Goal: Task Accomplishment & Management: Complete application form

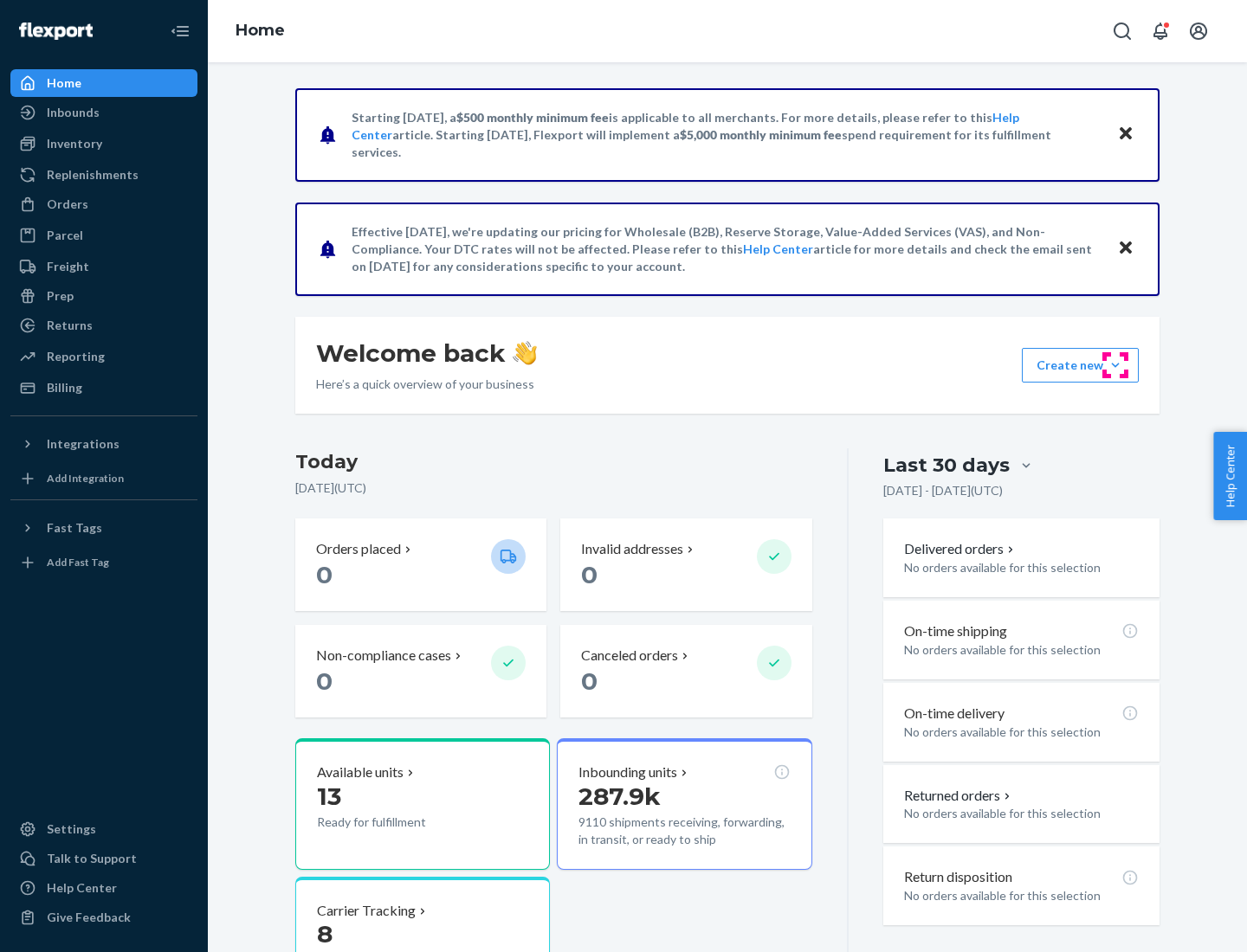
click at [1115, 366] on button "Create new Create new inbound Create new order Create new product" at bounding box center [1080, 366] width 117 height 35
click at [104, 113] on div "Inbounds" at bounding box center [104, 113] width 183 height 24
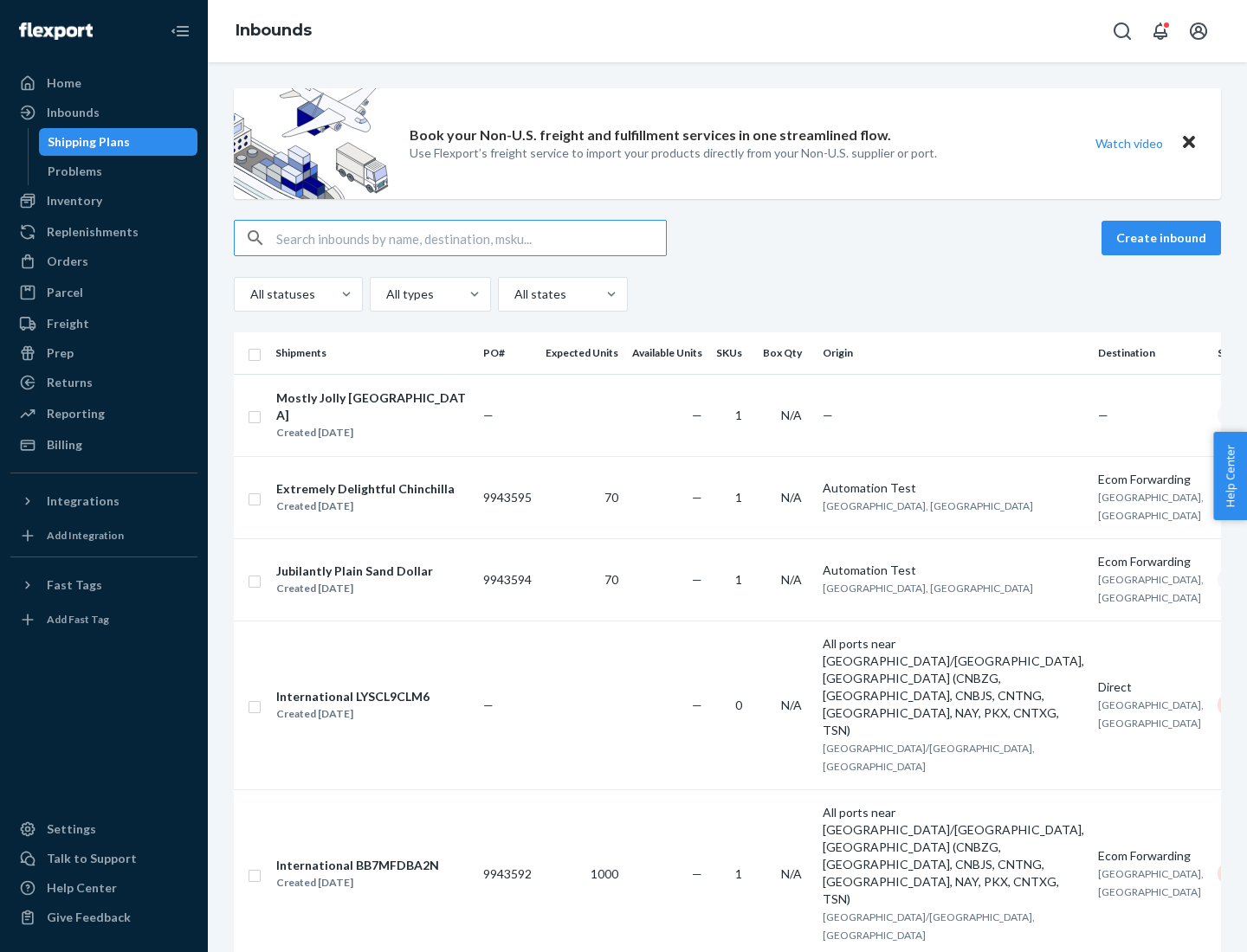
click at [1164, 238] on button "Create inbound" at bounding box center [1161, 238] width 119 height 35
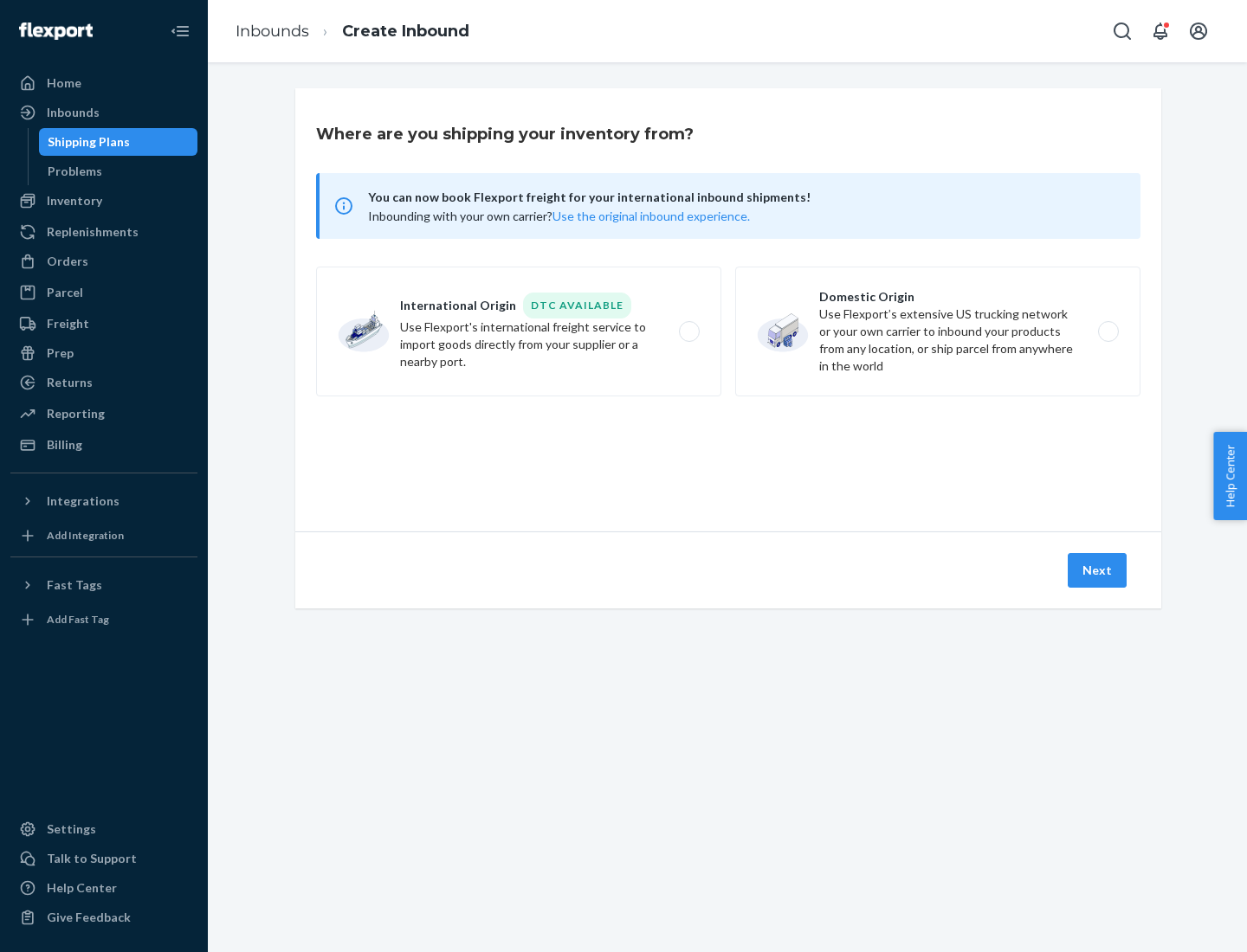
click at [937, 332] on label "Domestic Origin Use Flexport’s extensive US trucking network or your own carrie…" at bounding box center [937, 332] width 405 height 130
click at [1107, 332] on input "Domestic Origin Use Flexport’s extensive US trucking network or your own carrie…" at bounding box center [1112, 332] width 11 height 11
radio input "true"
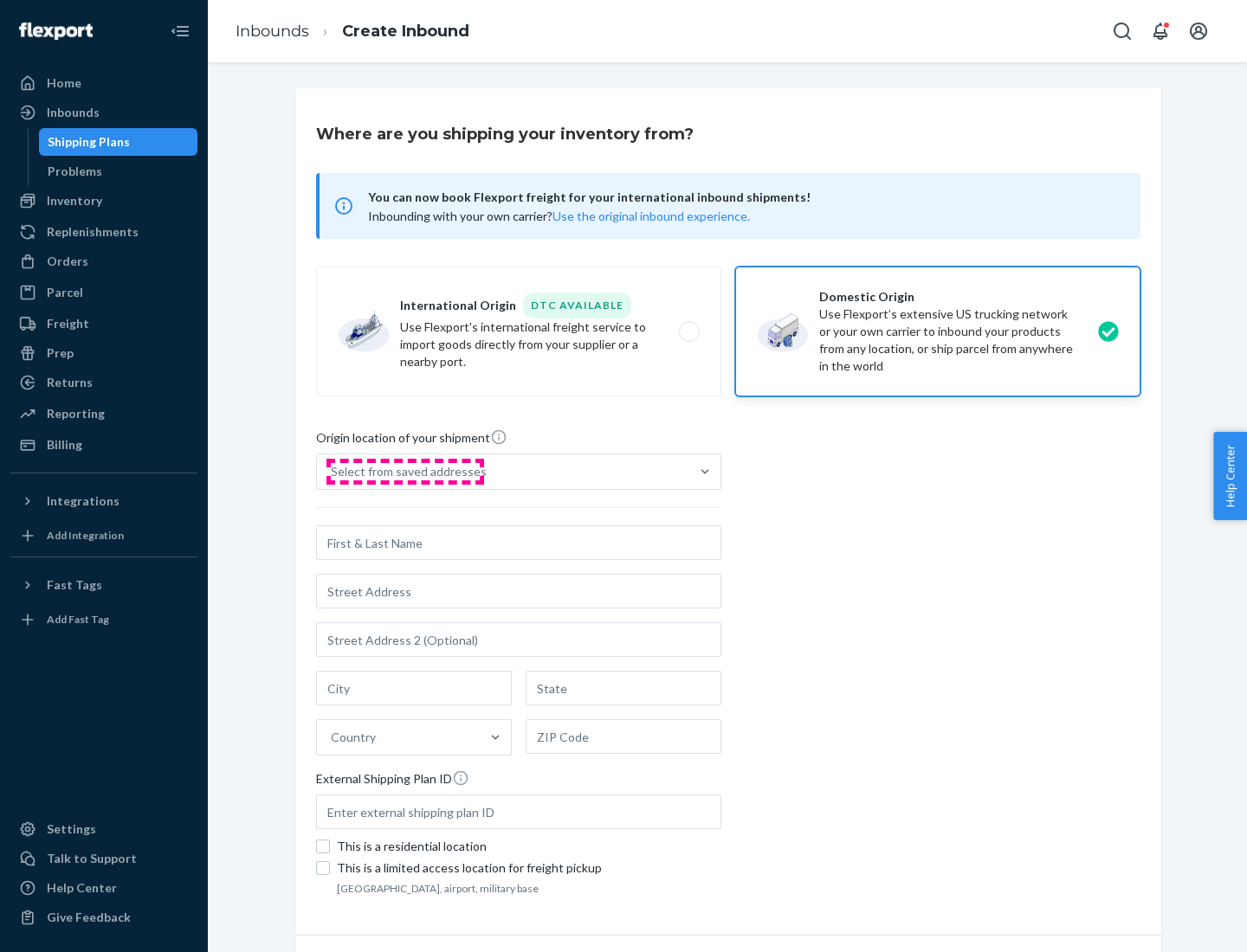
click at [404, 472] on div "Select from saved addresses" at bounding box center [409, 472] width 156 height 17
click at [333, 472] on input "Select from saved addresses" at bounding box center [332, 472] width 2 height 17
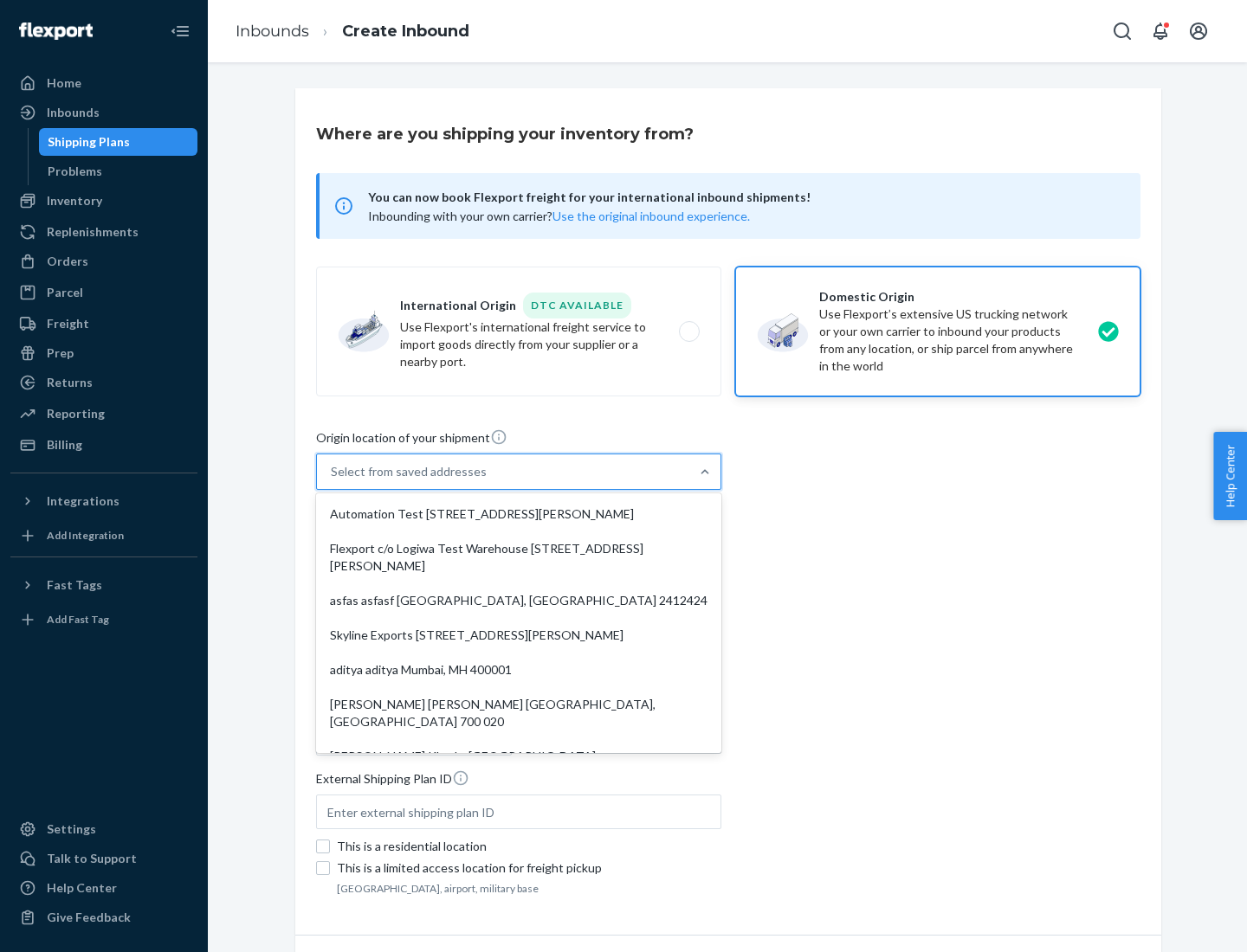
scroll to position [7, 0]
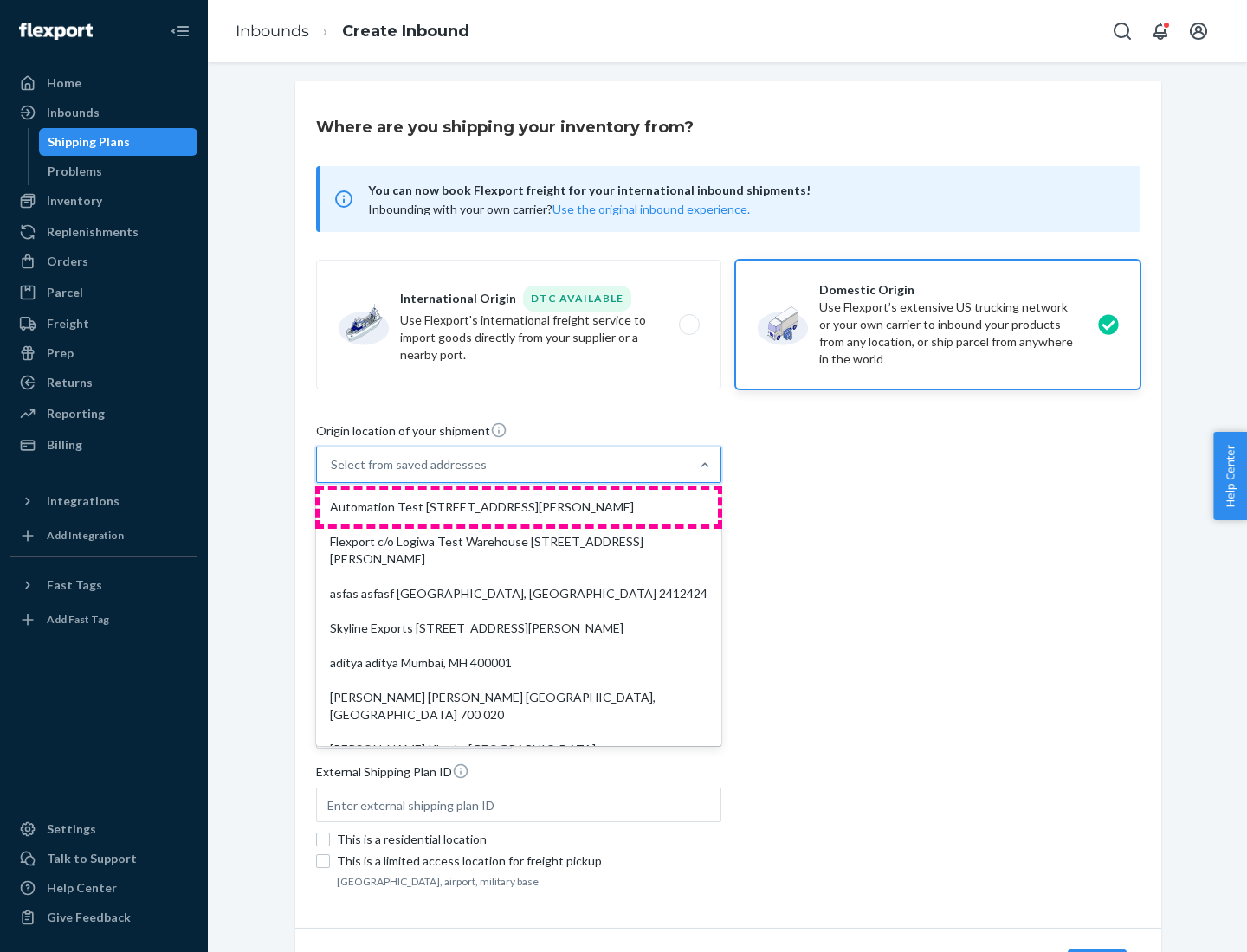
click at [519, 508] on div "Automation Test [STREET_ADDRESS][PERSON_NAME]" at bounding box center [519, 508] width 399 height 35
click at [333, 474] on input "option Automation Test [STREET_ADDRESS][PERSON_NAME]. 9 results available. Use …" at bounding box center [332, 465] width 2 height 17
type input "Automation Test"
type input "9th Floor"
type input "[GEOGRAPHIC_DATA]"
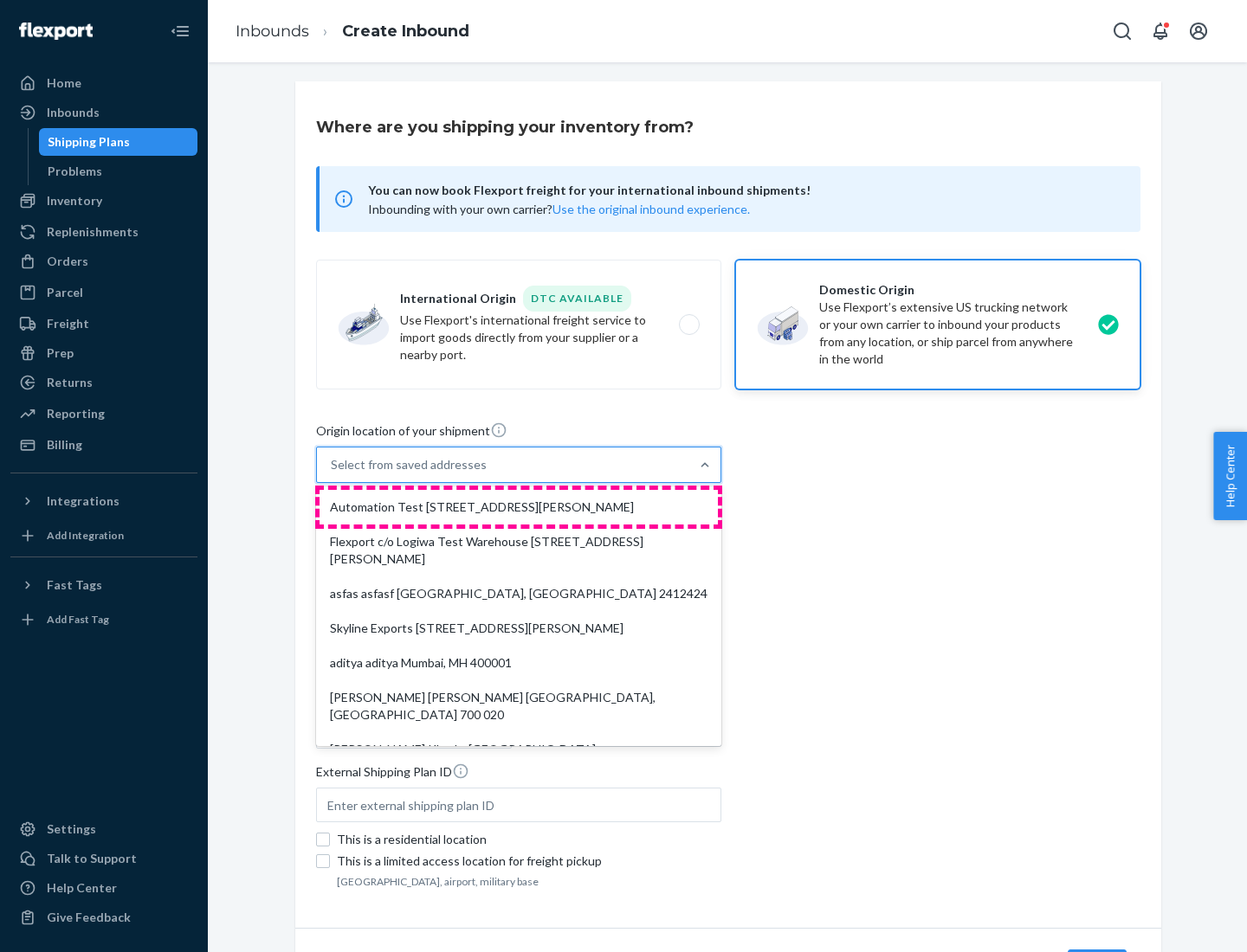
type input "CA"
type input "94104"
type input "[STREET_ADDRESS][PERSON_NAME]"
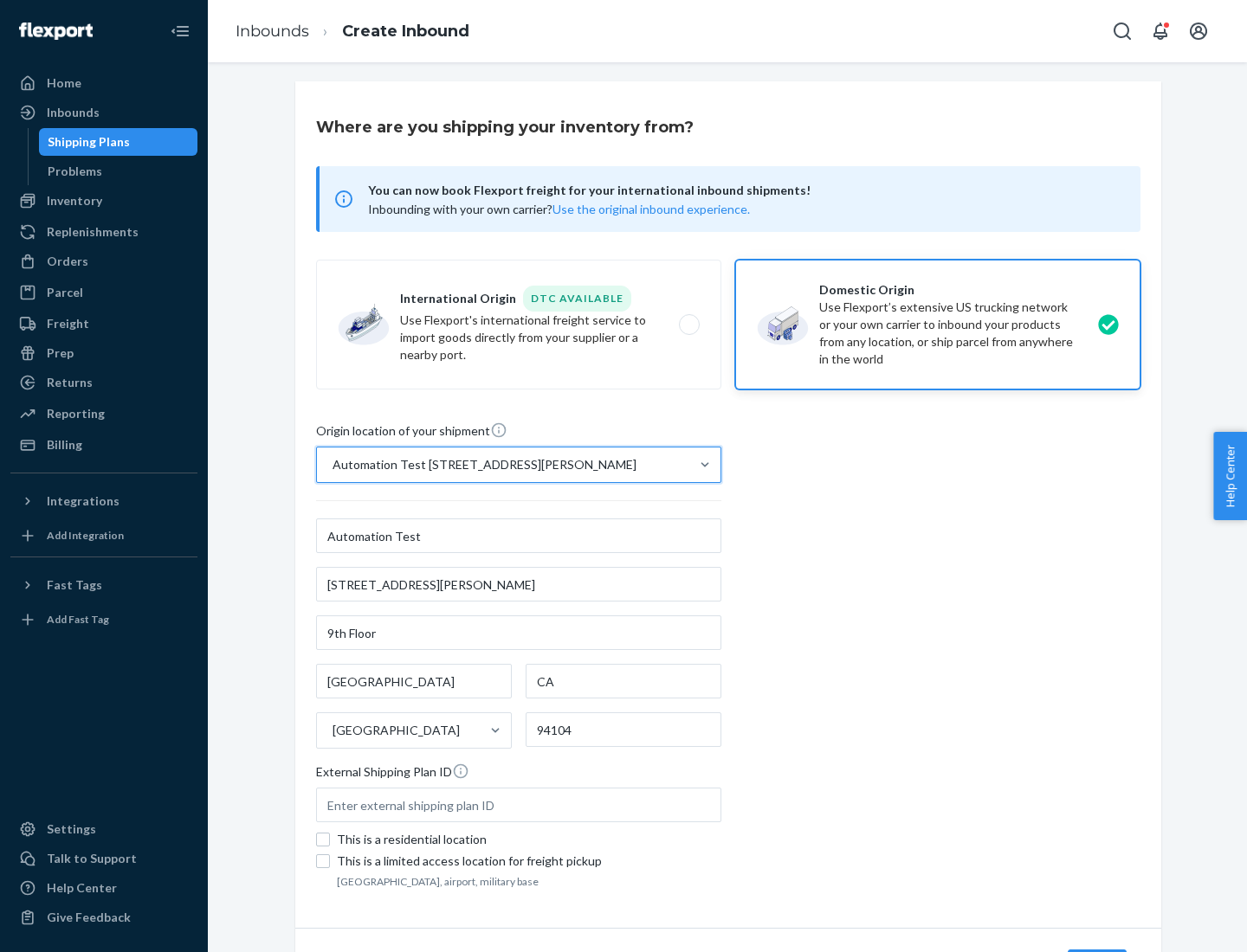
scroll to position [102, 0]
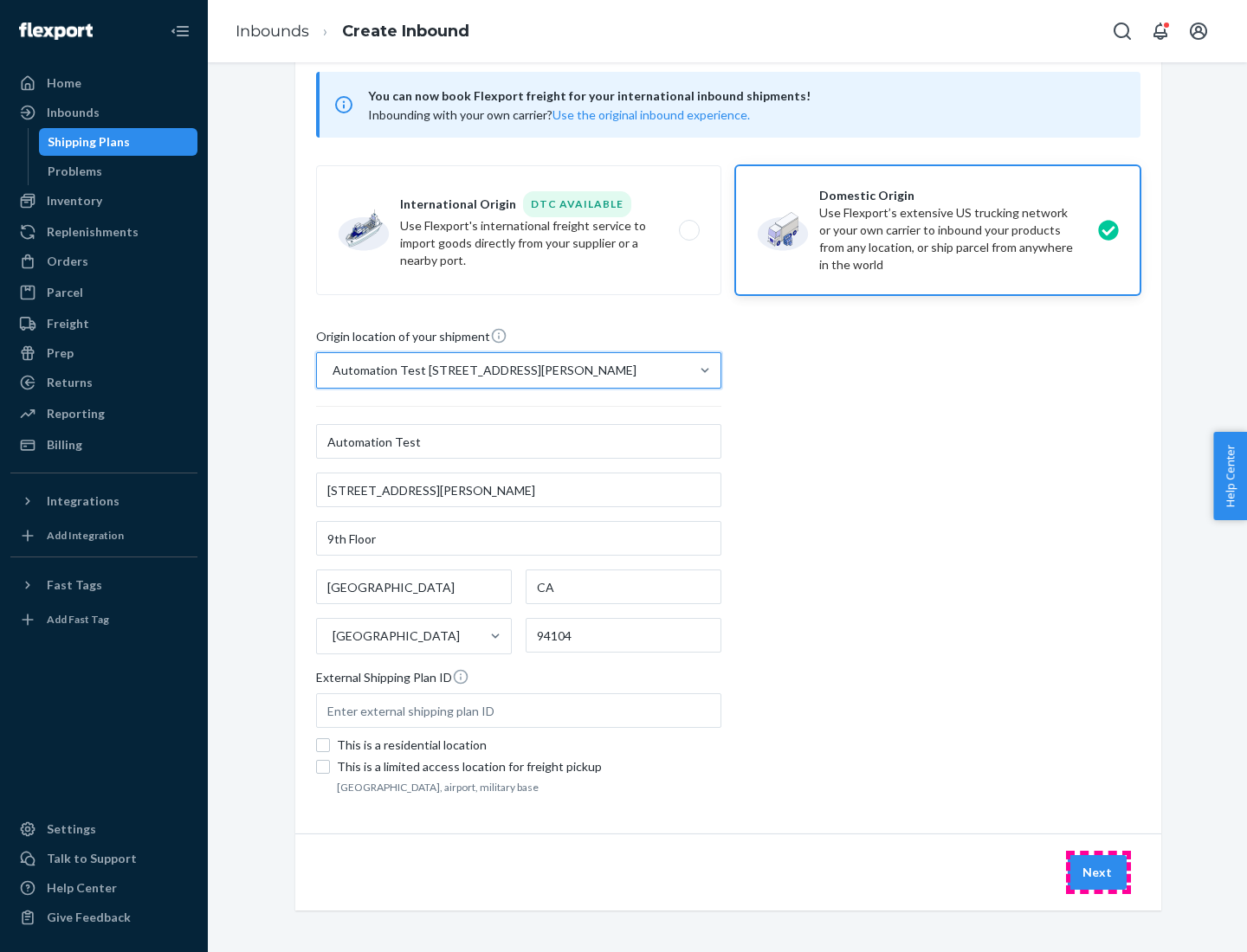
click at [1098, 872] on button "Next" at bounding box center [1097, 873] width 59 height 35
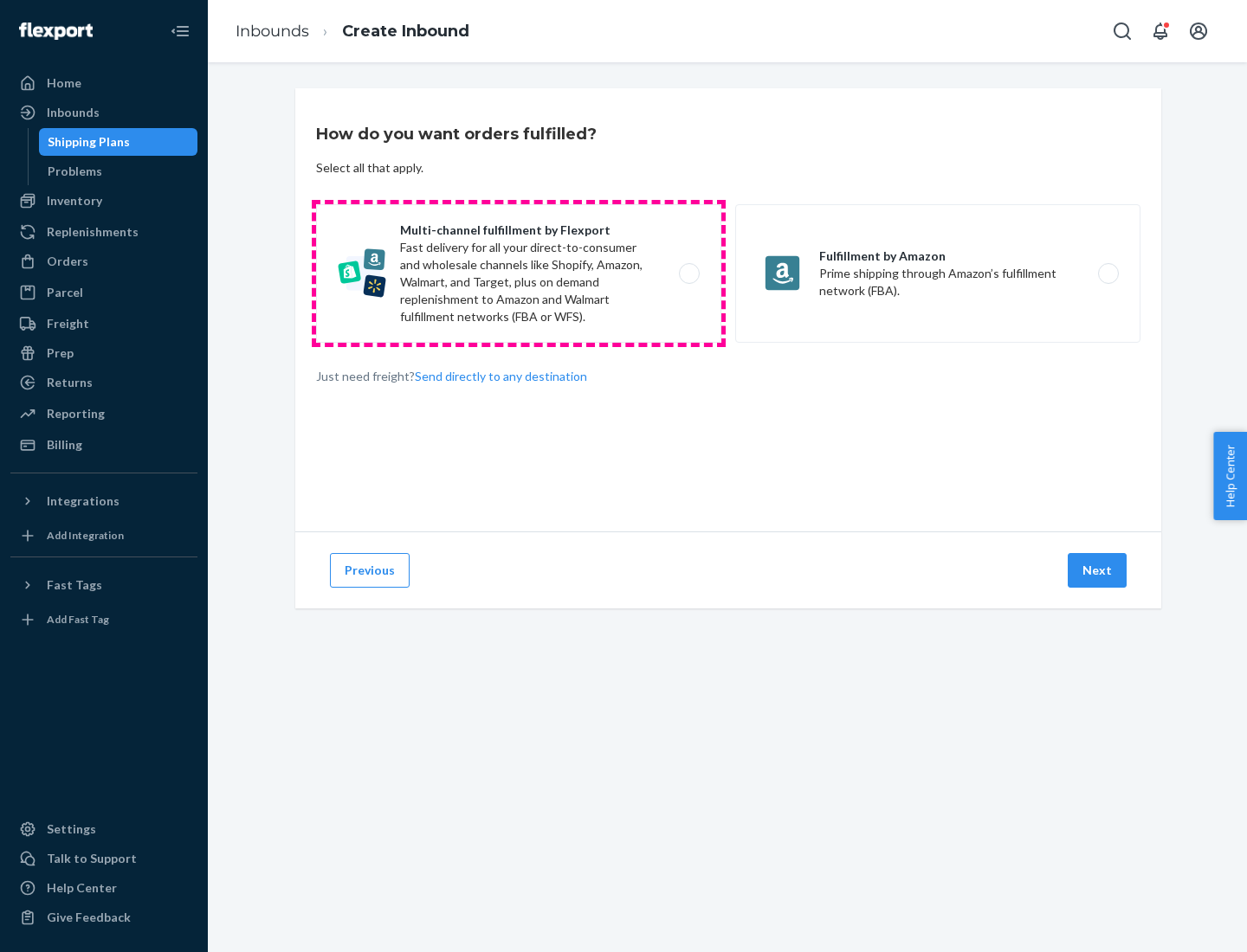
click at [519, 274] on label "Multi-channel fulfillment by Flexport Fast delivery for all your direct-to-cons…" at bounding box center [519, 273] width 405 height 138
click at [688, 274] on input "Multi-channel fulfillment by Flexport Fast delivery for all your direct-to-cons…" at bounding box center [694, 274] width 11 height 11
radio input "true"
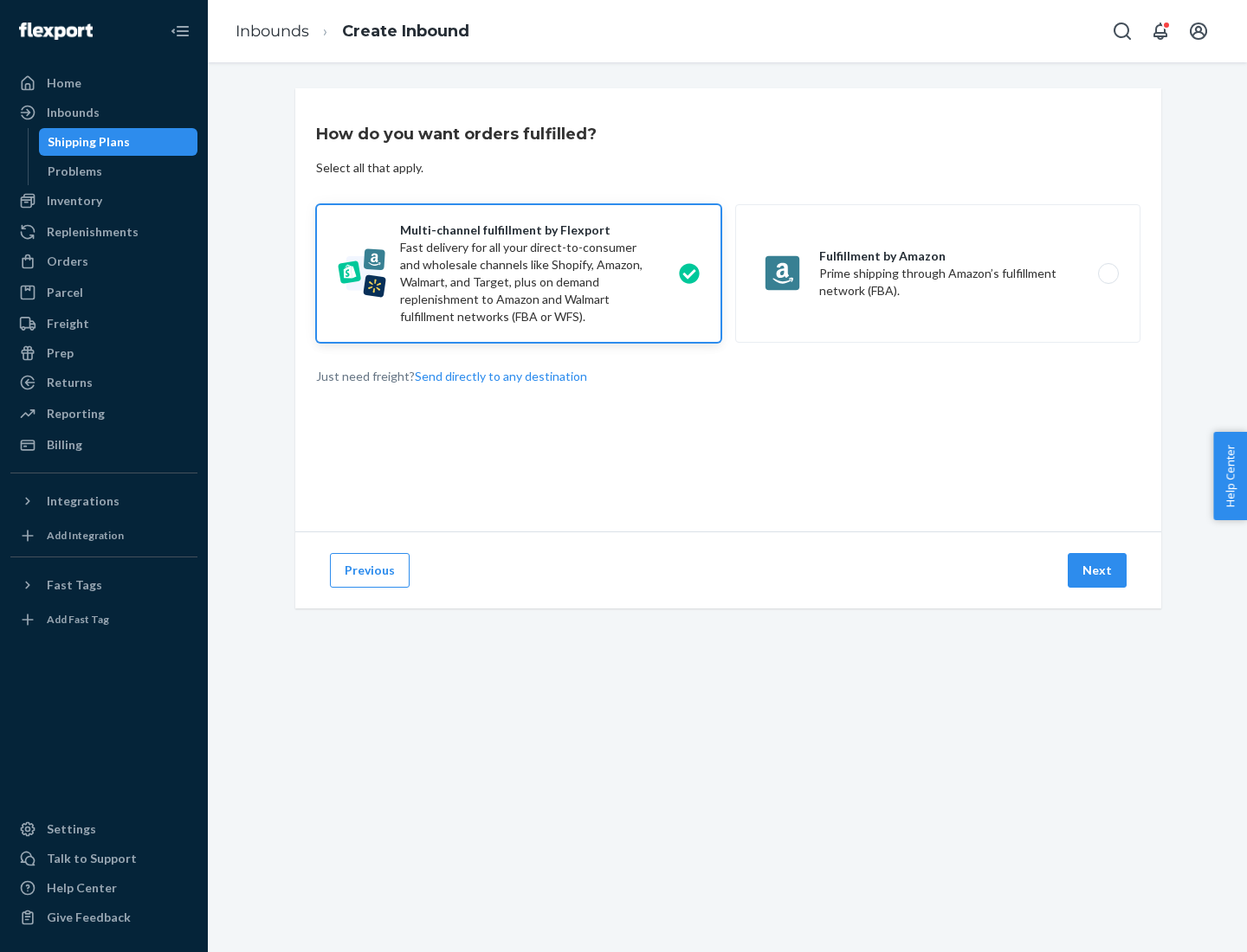
click at [1098, 571] on button "Next" at bounding box center [1097, 571] width 59 height 35
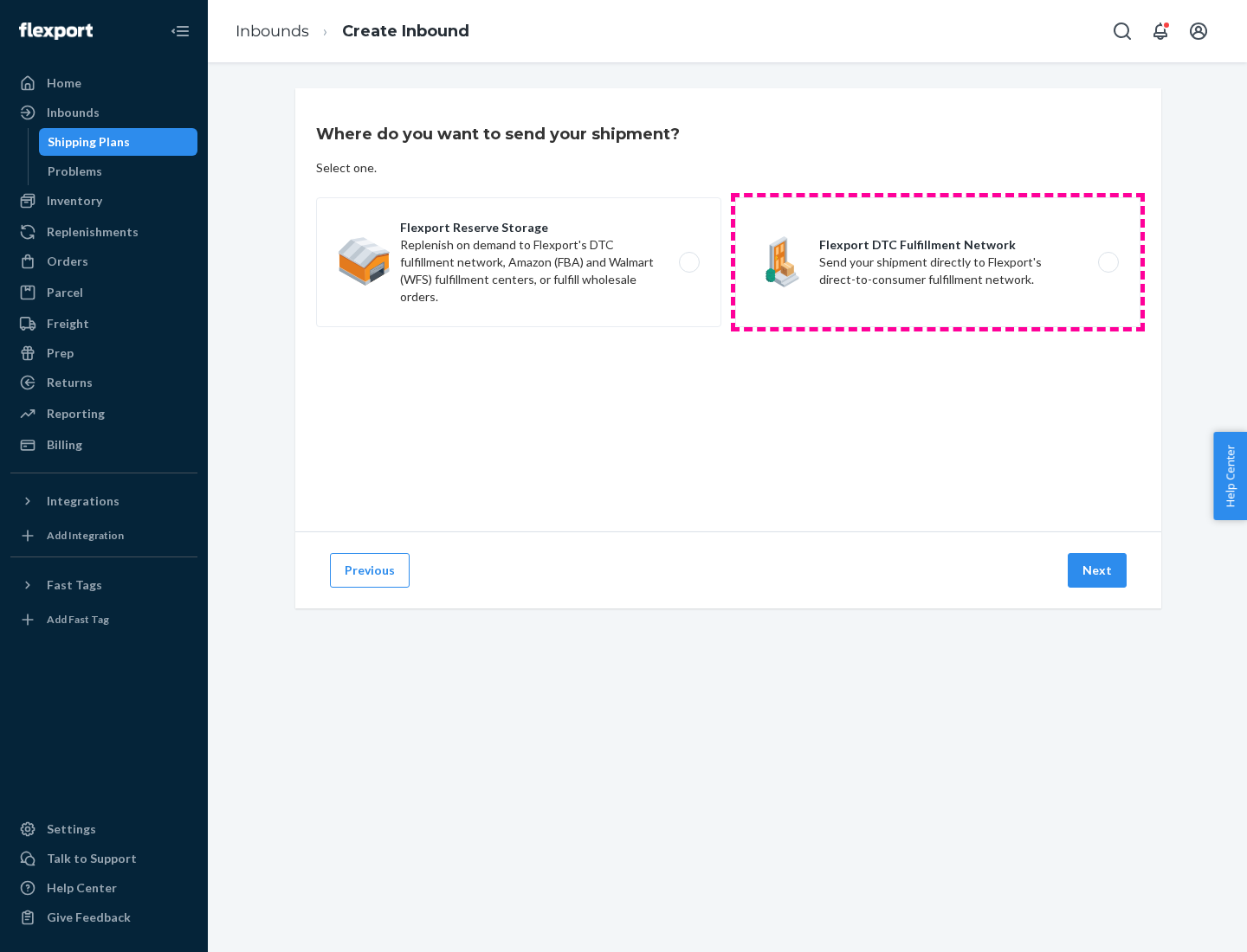
click at [937, 262] on label "Flexport DTC Fulfillment Network Send your shipment directly to Flexport's dire…" at bounding box center [937, 262] width 405 height 130
click at [1107, 262] on input "Flexport DTC Fulfillment Network Send your shipment directly to Flexport's dire…" at bounding box center [1112, 263] width 11 height 11
radio input "true"
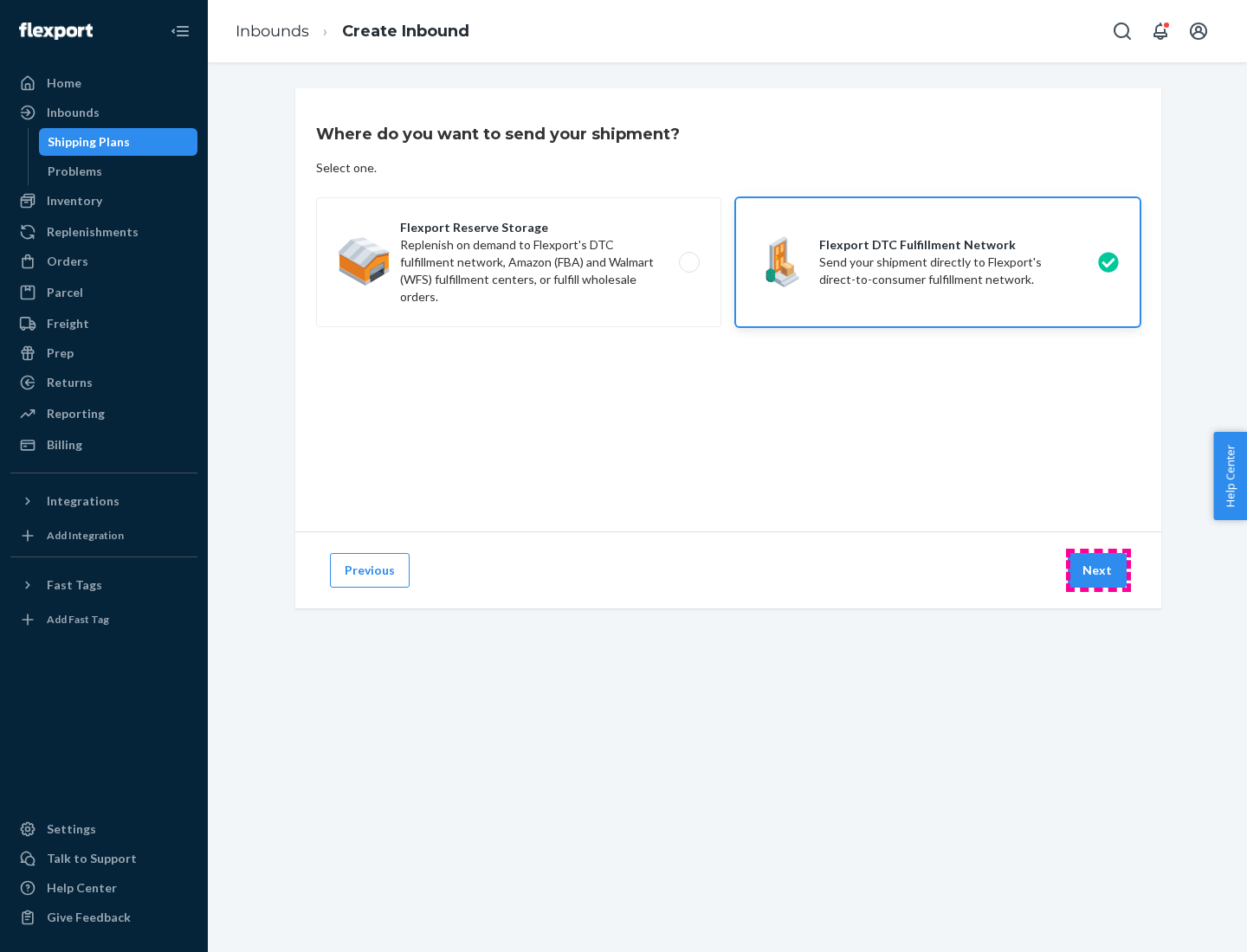
click at [1098, 571] on button "Next" at bounding box center [1097, 571] width 59 height 35
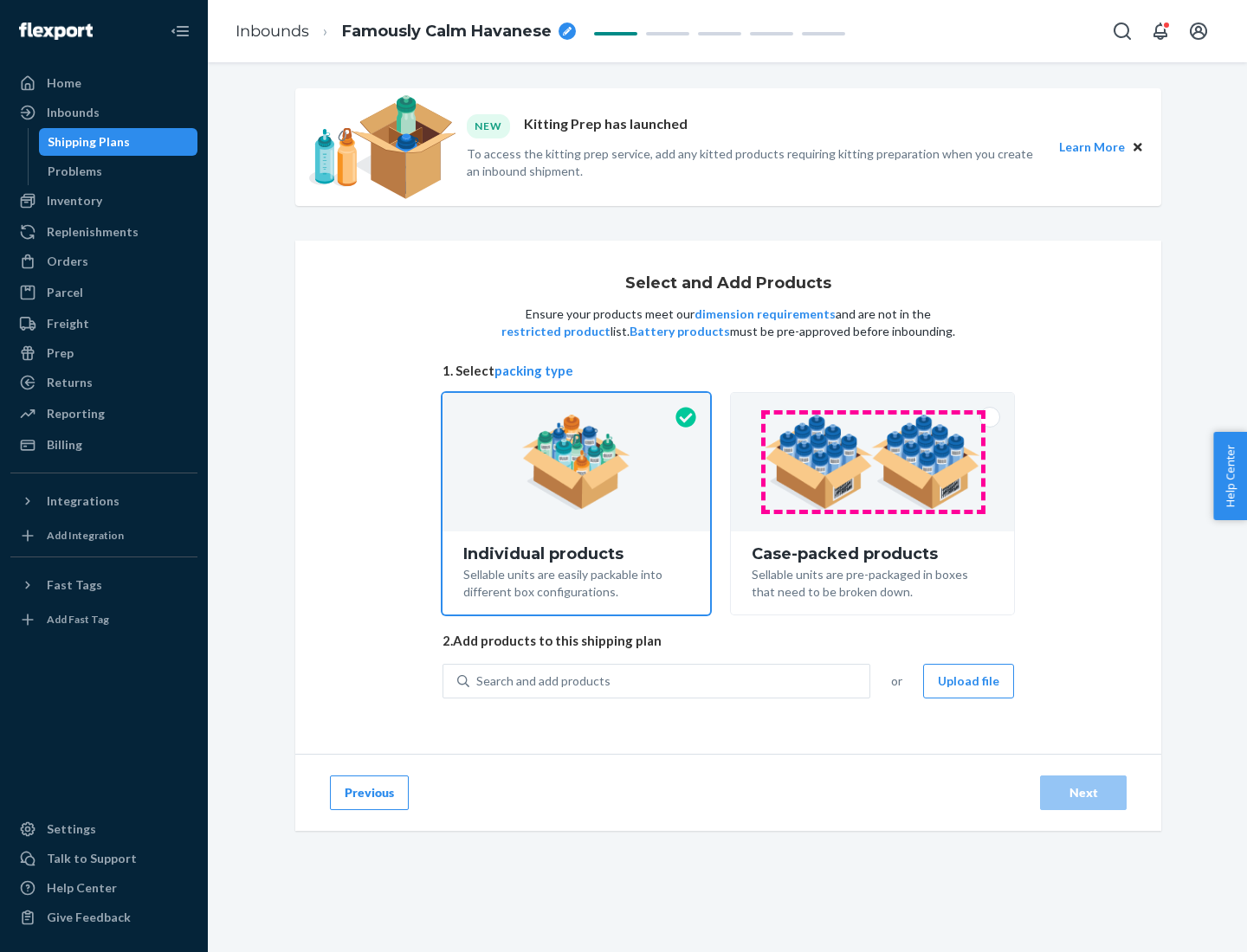
click at [872, 463] on img at bounding box center [871, 463] width 215 height 95
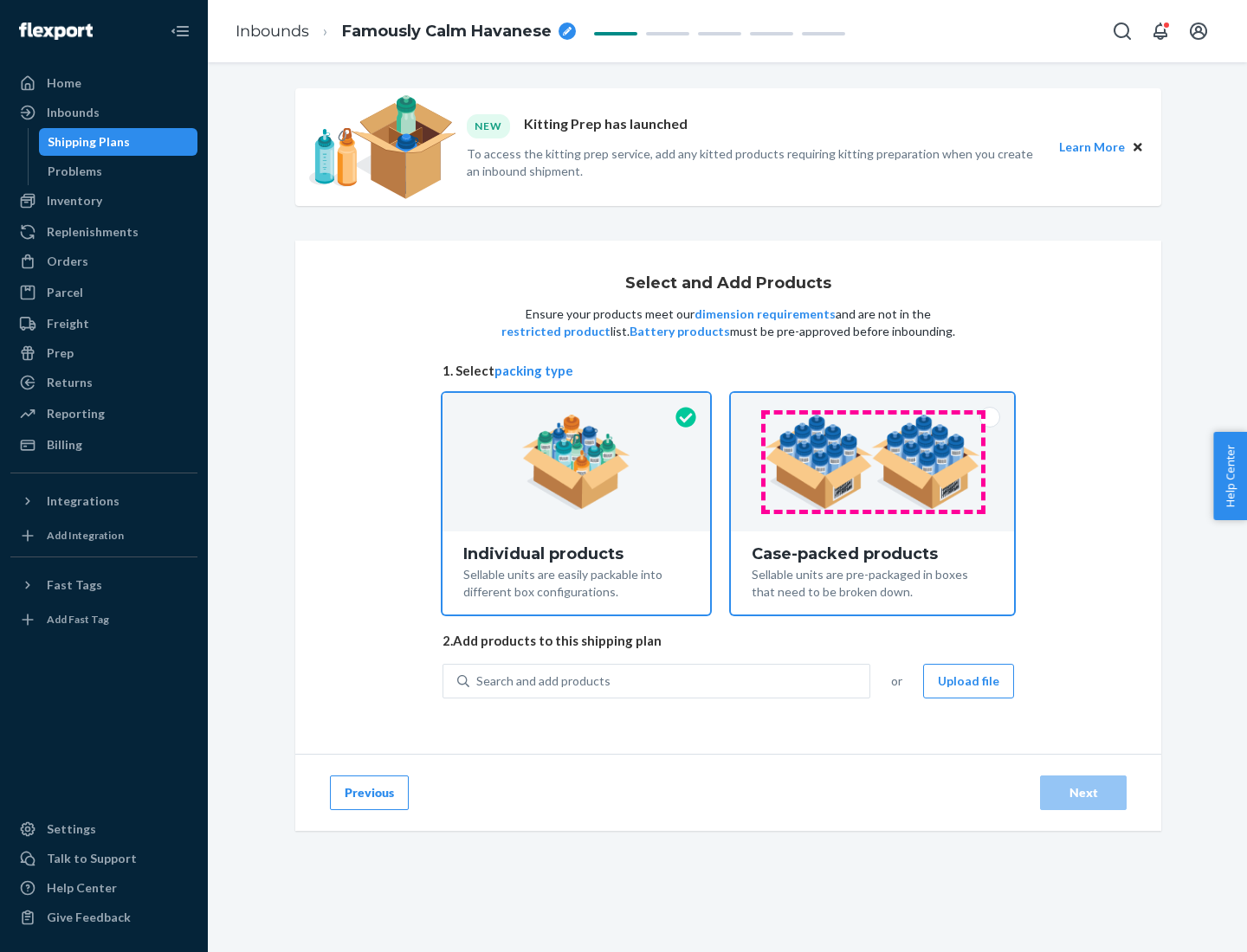
click at [872, 404] on input "Case-packed products Sellable units are pre-packaged in boxes that need to be b…" at bounding box center [872, 399] width 11 height 11
radio input "true"
radio input "false"
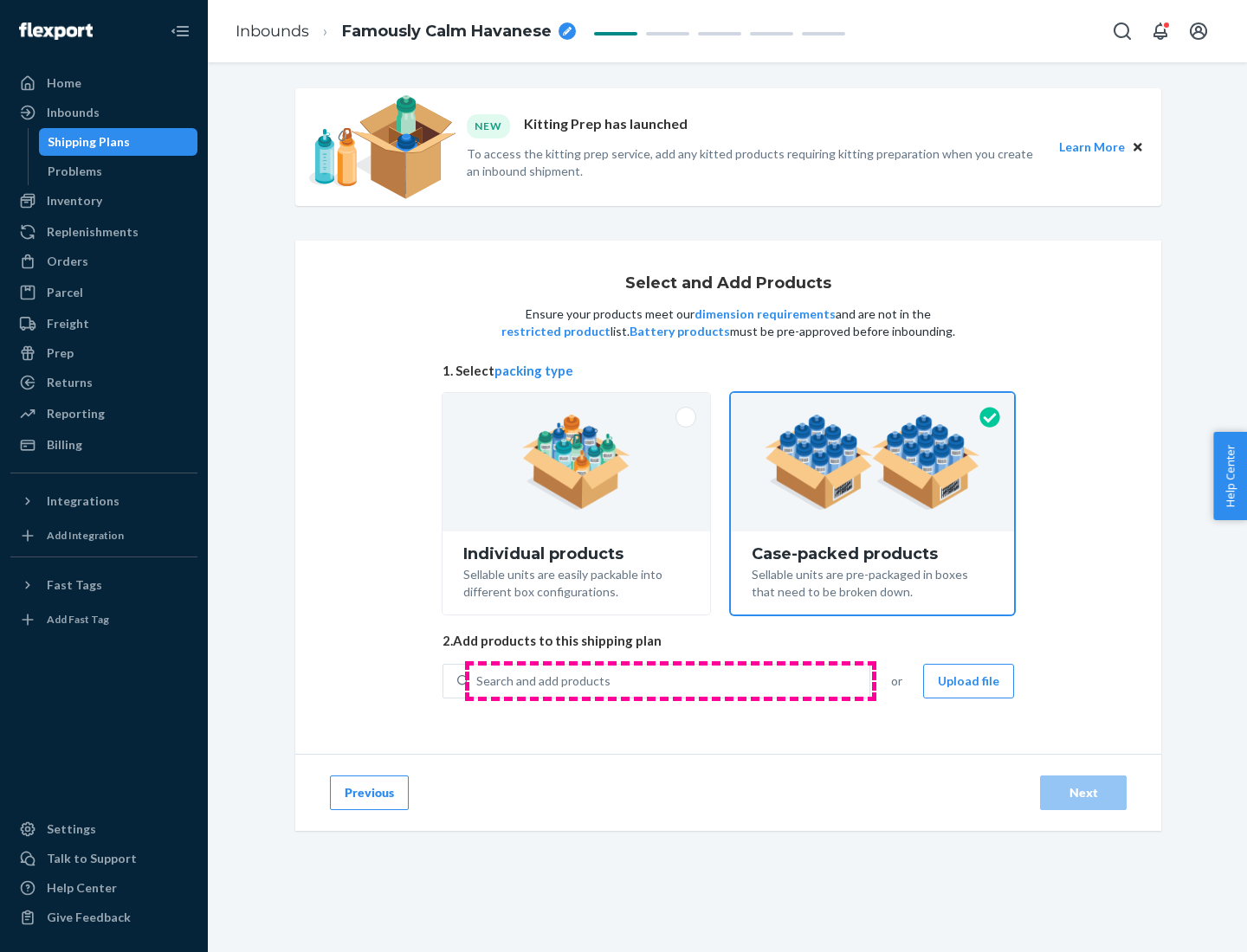
click at [670, 681] on div "Search and add products" at bounding box center [669, 682] width 400 height 31
click at [478, 681] on input "Search and add products" at bounding box center [477, 681] width 2 height 17
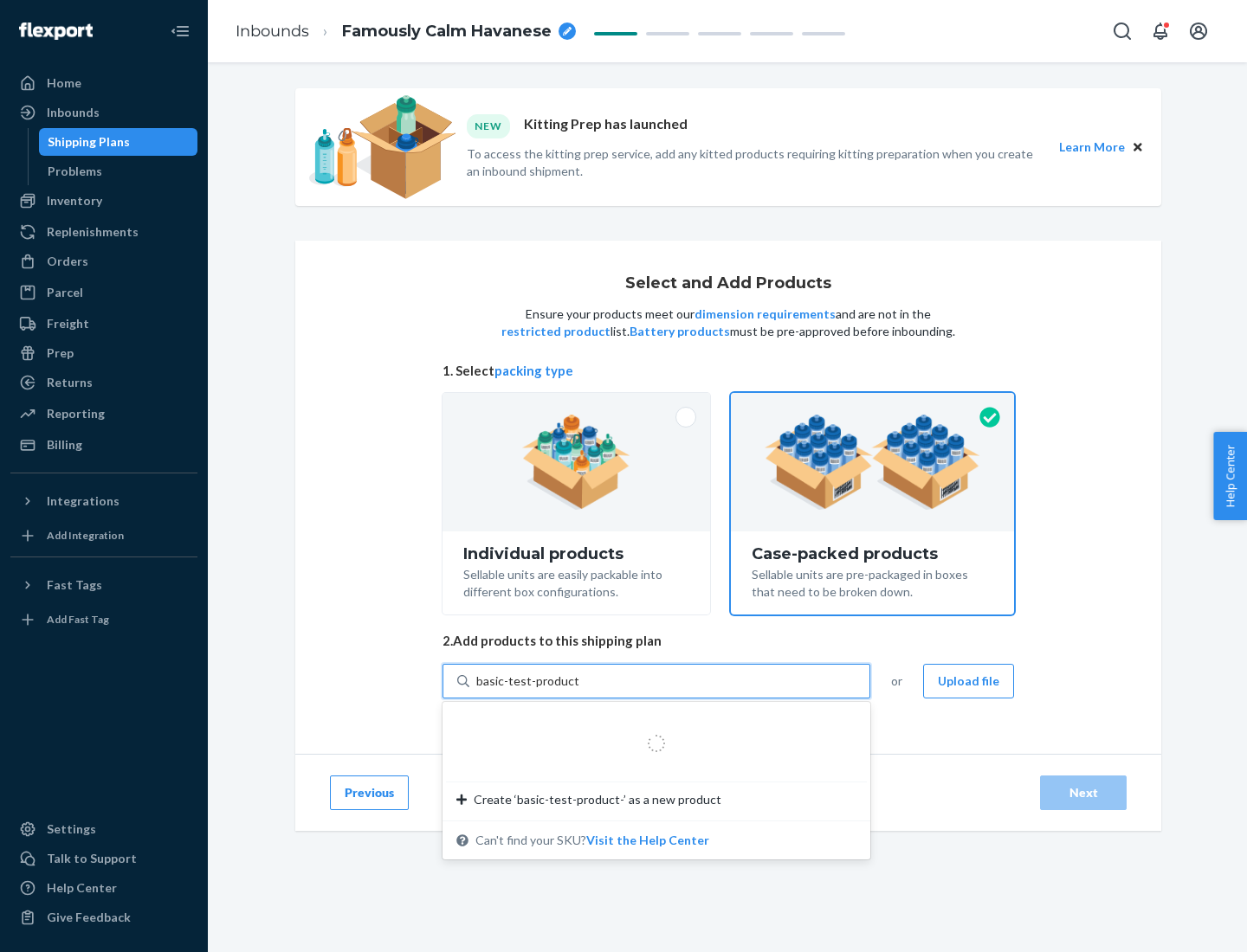
type input "basic-test-product-1"
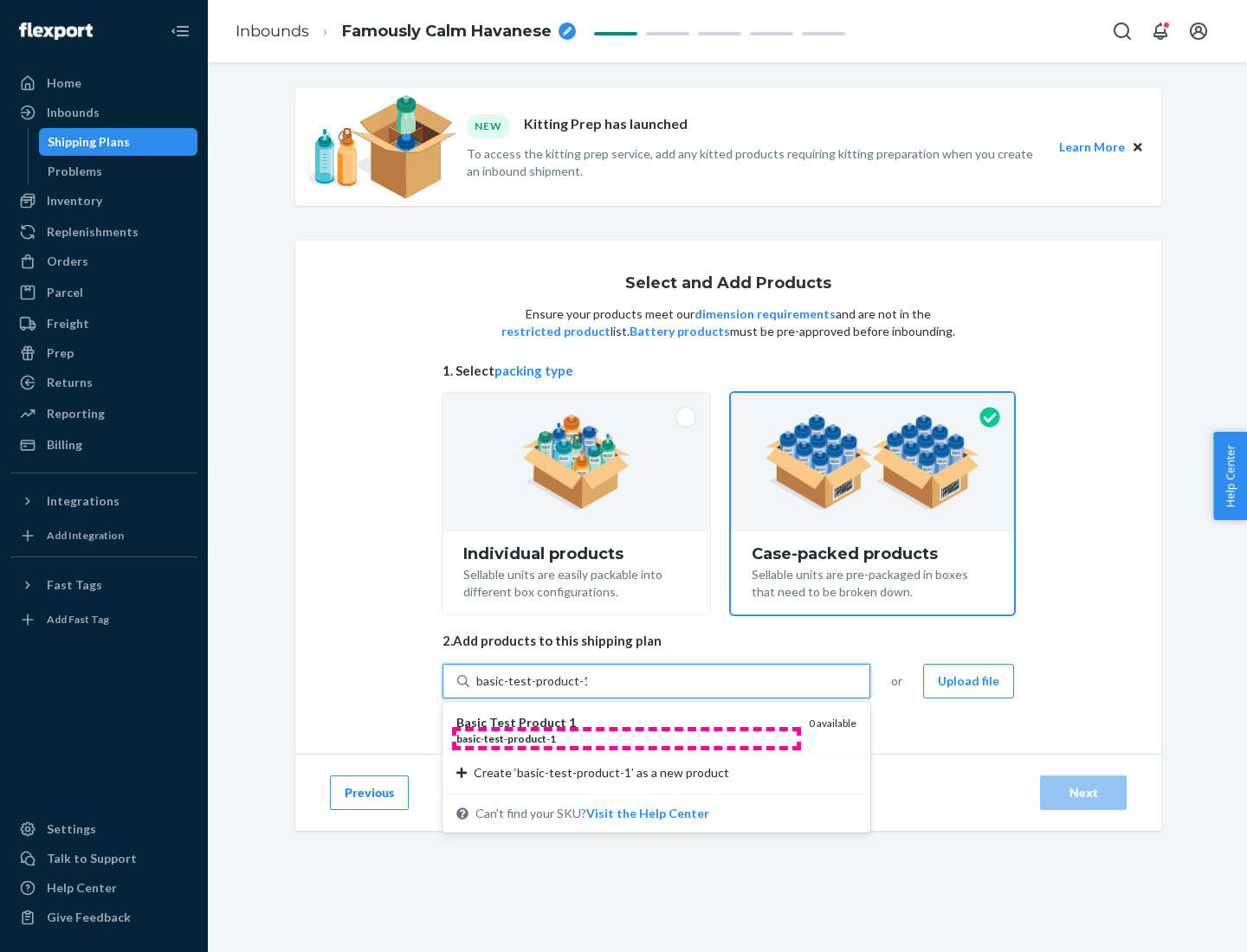
click at [626, 739] on div "basic - test - product - 1" at bounding box center [625, 739] width 338 height 15
click at [587, 690] on input "basic-test-product-1" at bounding box center [531, 681] width 111 height 17
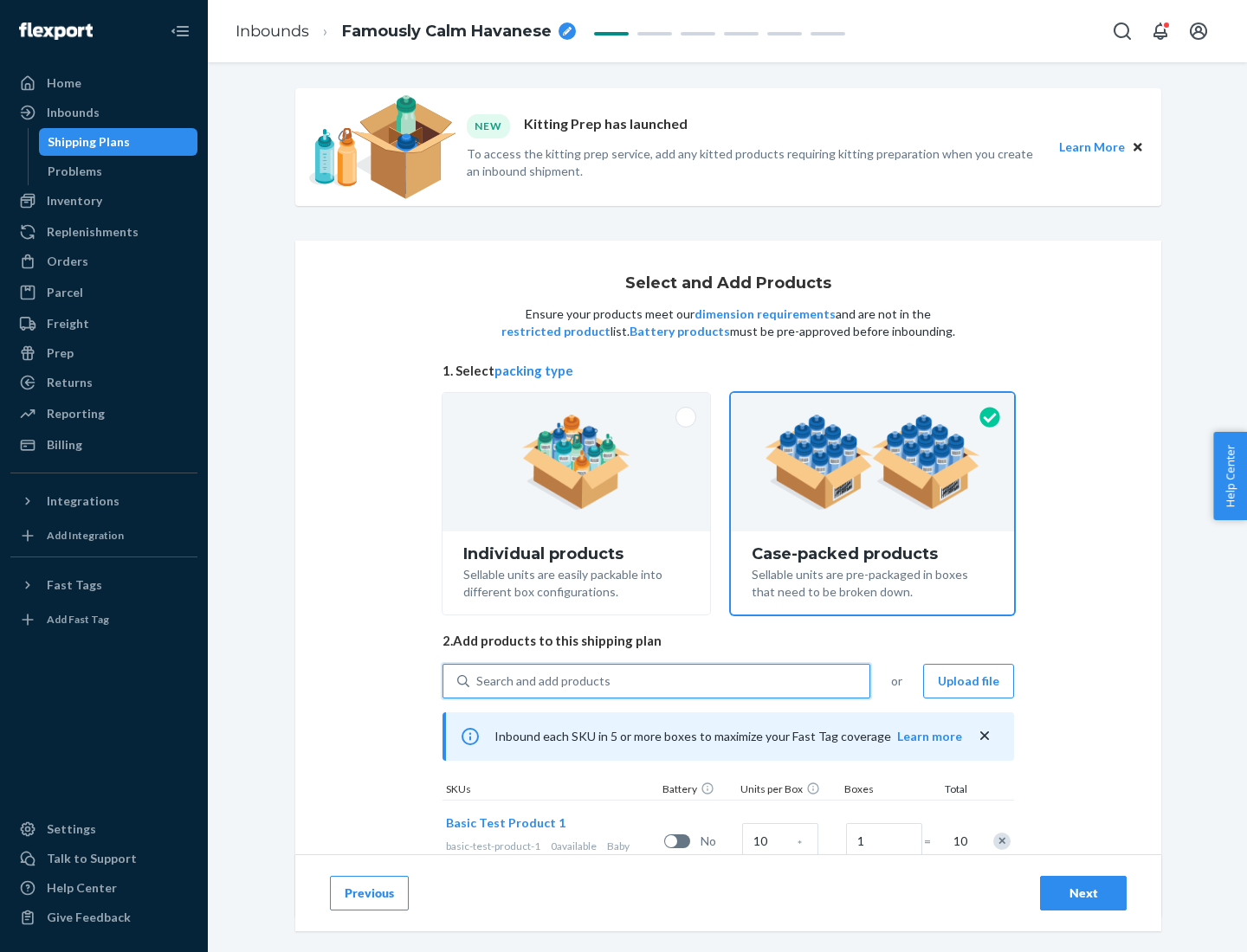
scroll to position [62, 0]
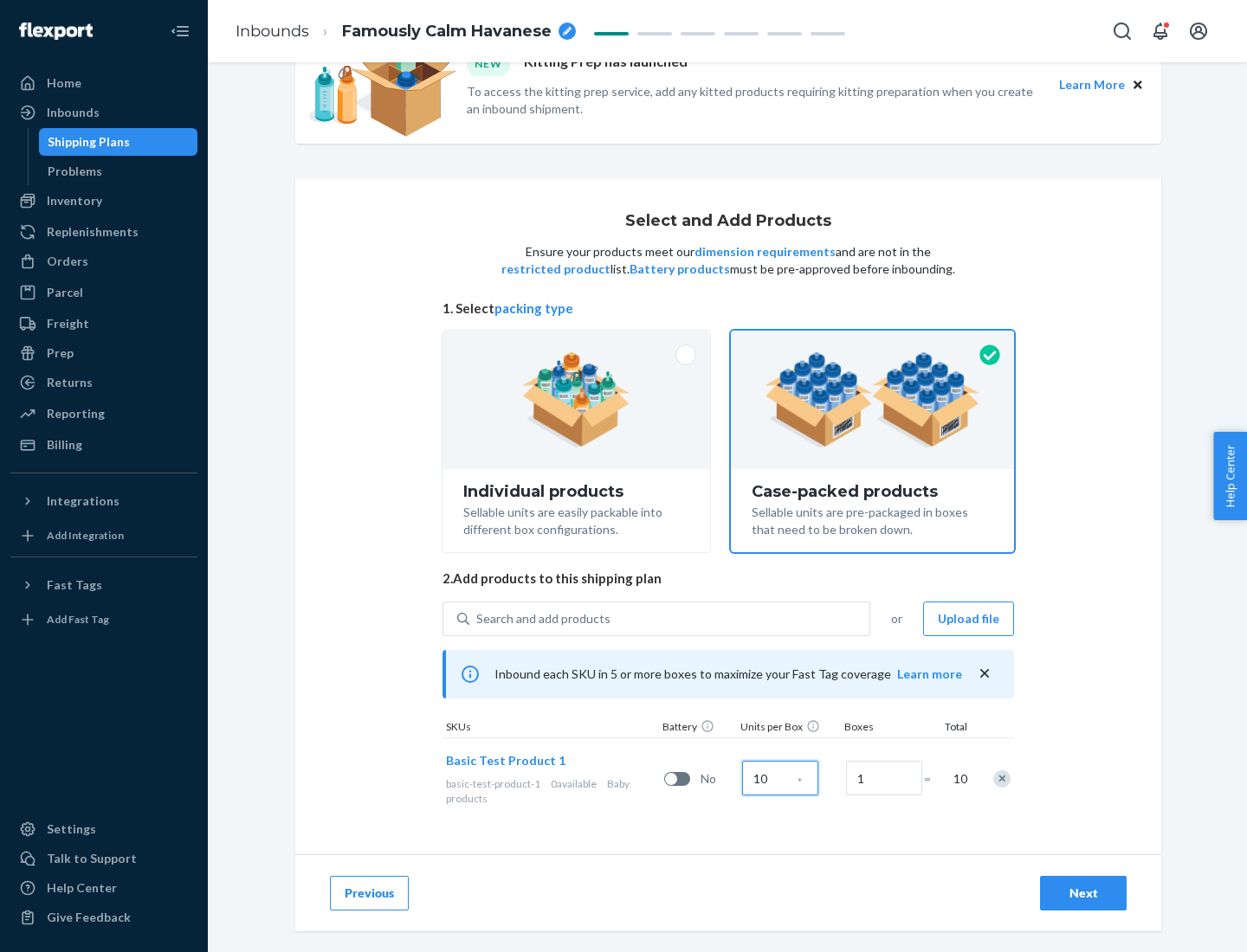
type input "10"
type input "7"
click at [1083, 893] on div "Next" at bounding box center [1083, 893] width 57 height 17
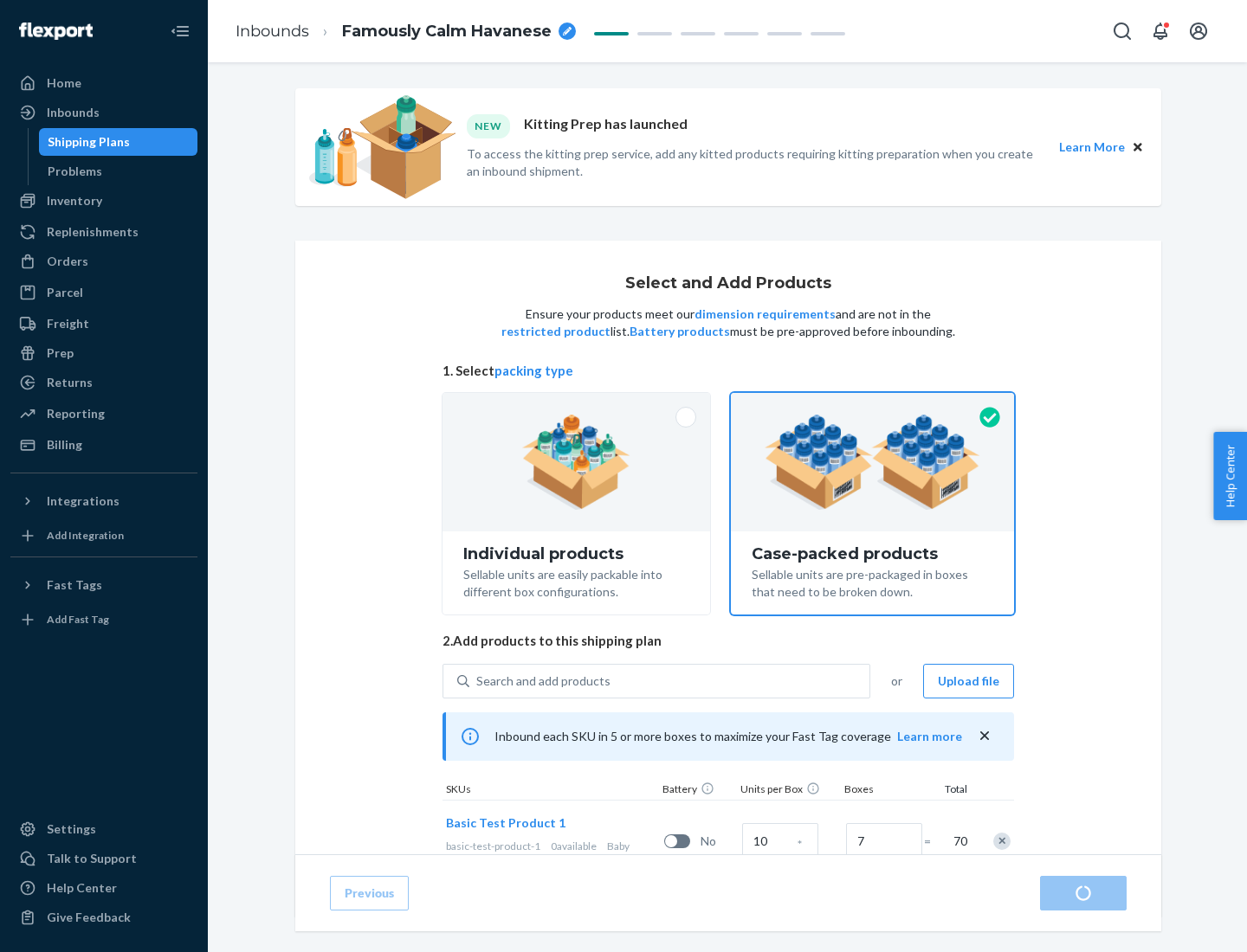
radio input "true"
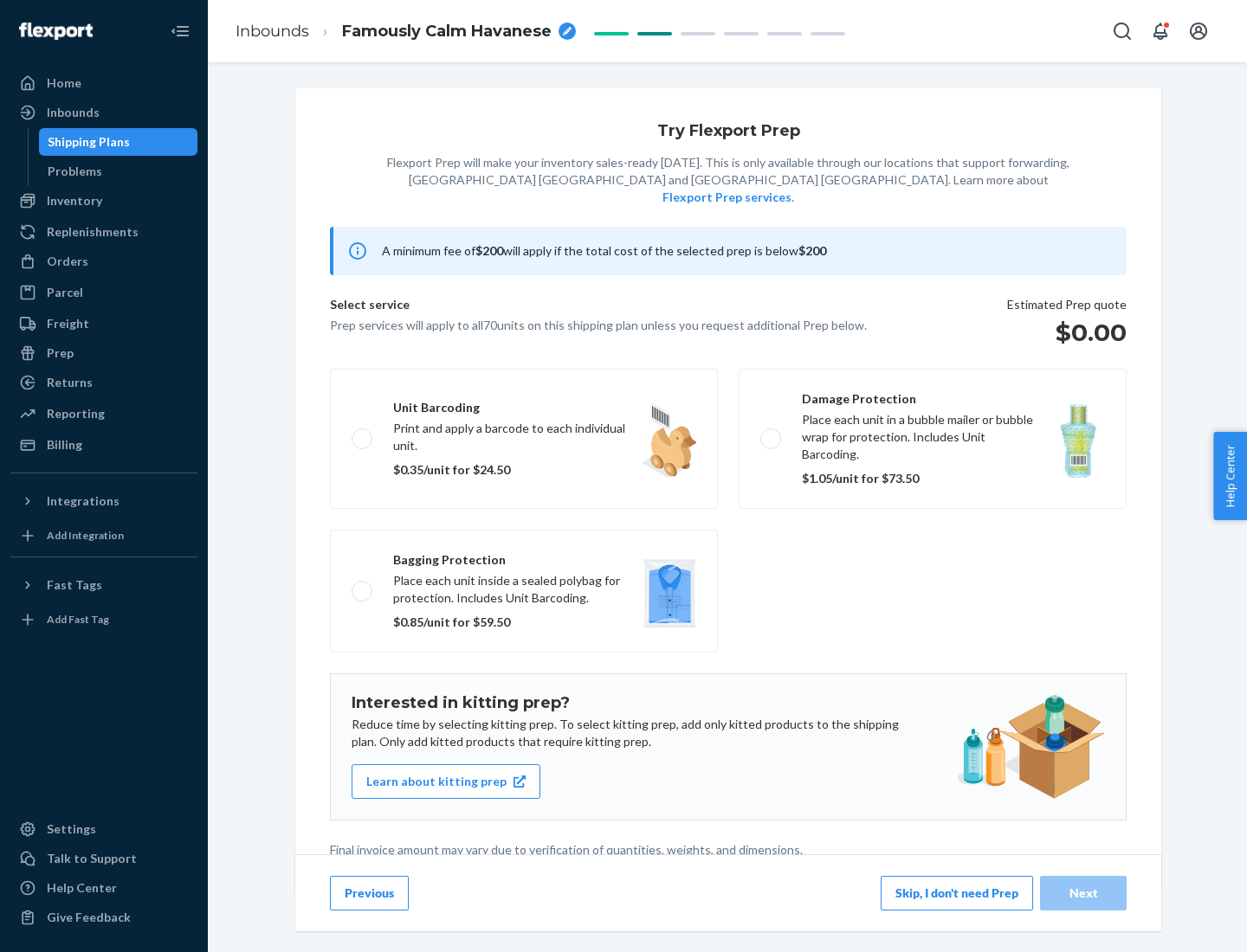
scroll to position [5, 0]
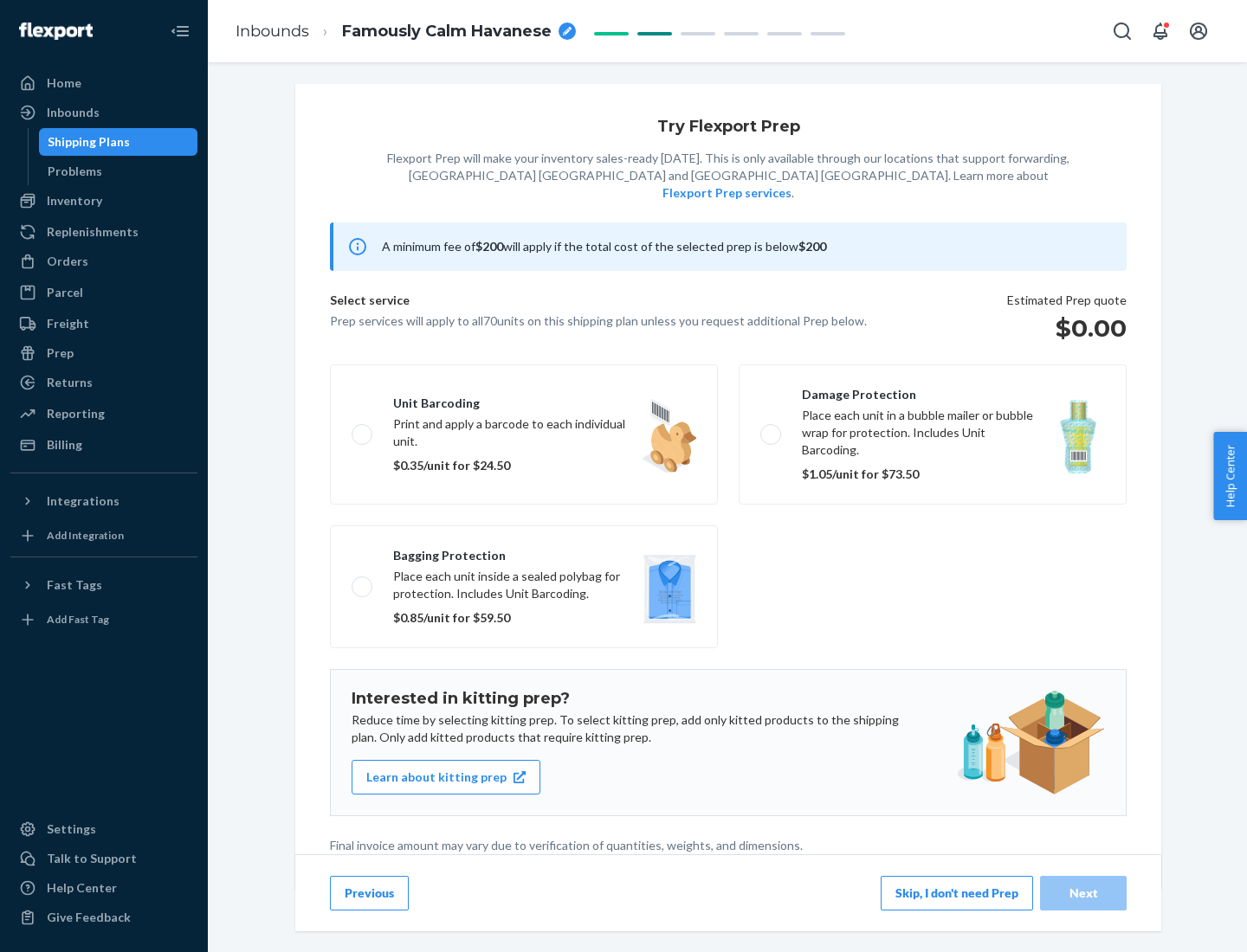
click at [524, 552] on label "Bagging protection Place each unit inside a sealed polybag for protection. Incl…" at bounding box center [523, 587] width 388 height 123
click at [363, 581] on input "Bagging protection Place each unit inside a sealed polybag for protection. Incl…" at bounding box center [357, 586] width 11 height 11
checkbox input "true"
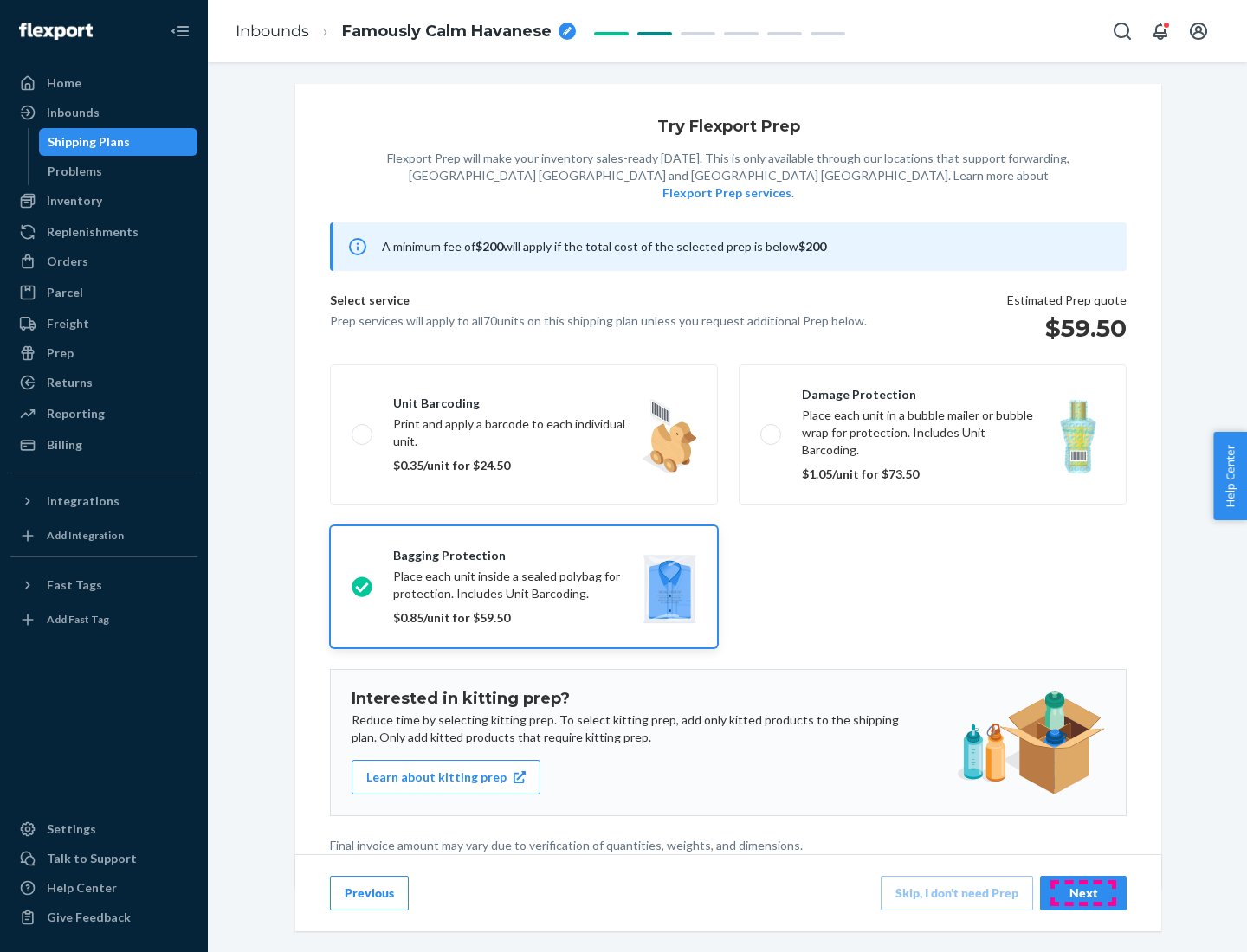
click at [1083, 892] on div "Next" at bounding box center [1083, 893] width 57 height 17
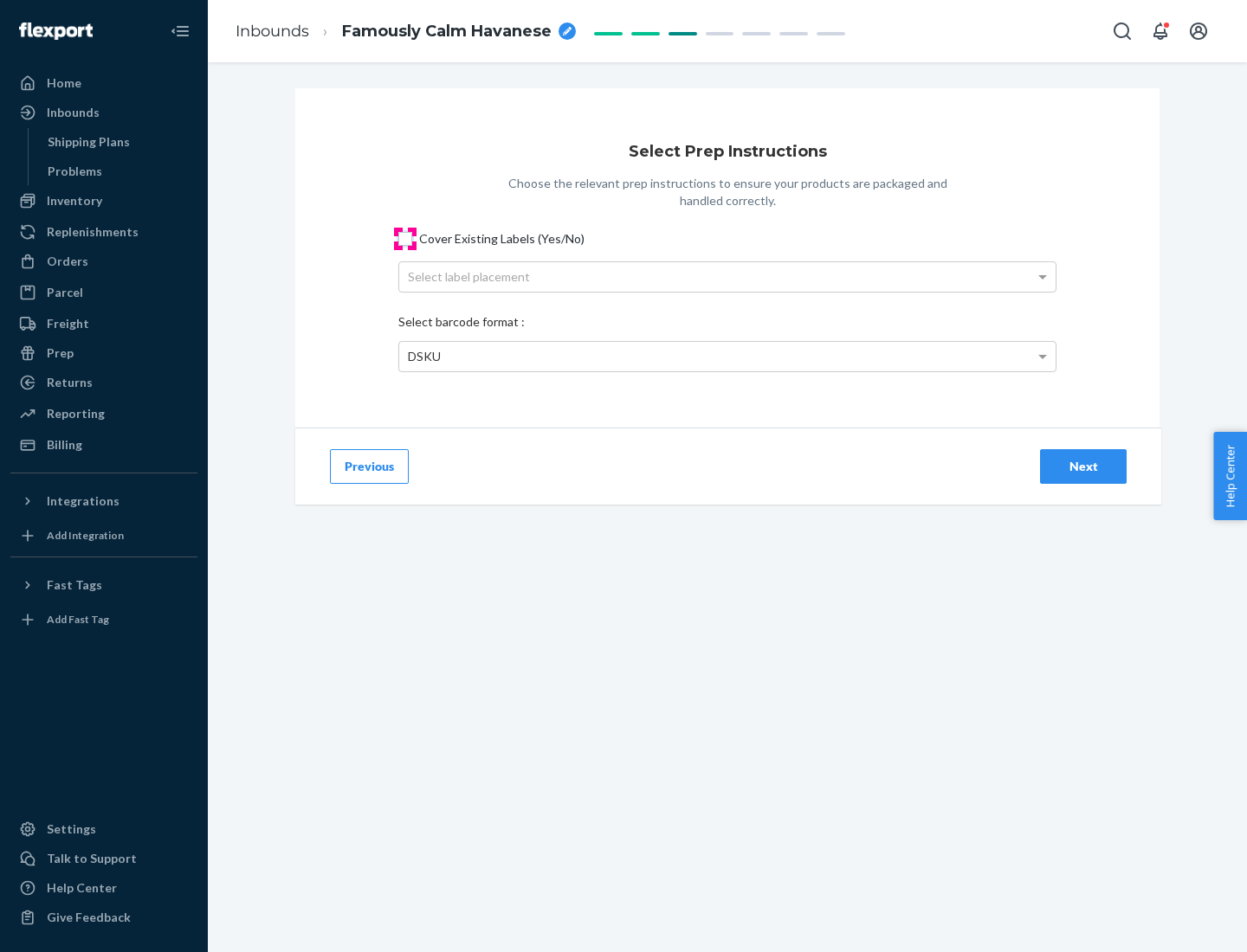
click at [405, 238] on input "Cover Existing Labels (Yes/No)" at bounding box center [405, 238] width 14 height 14
checkbox input "true"
click at [727, 276] on div "Select label placement" at bounding box center [727, 277] width 656 height 29
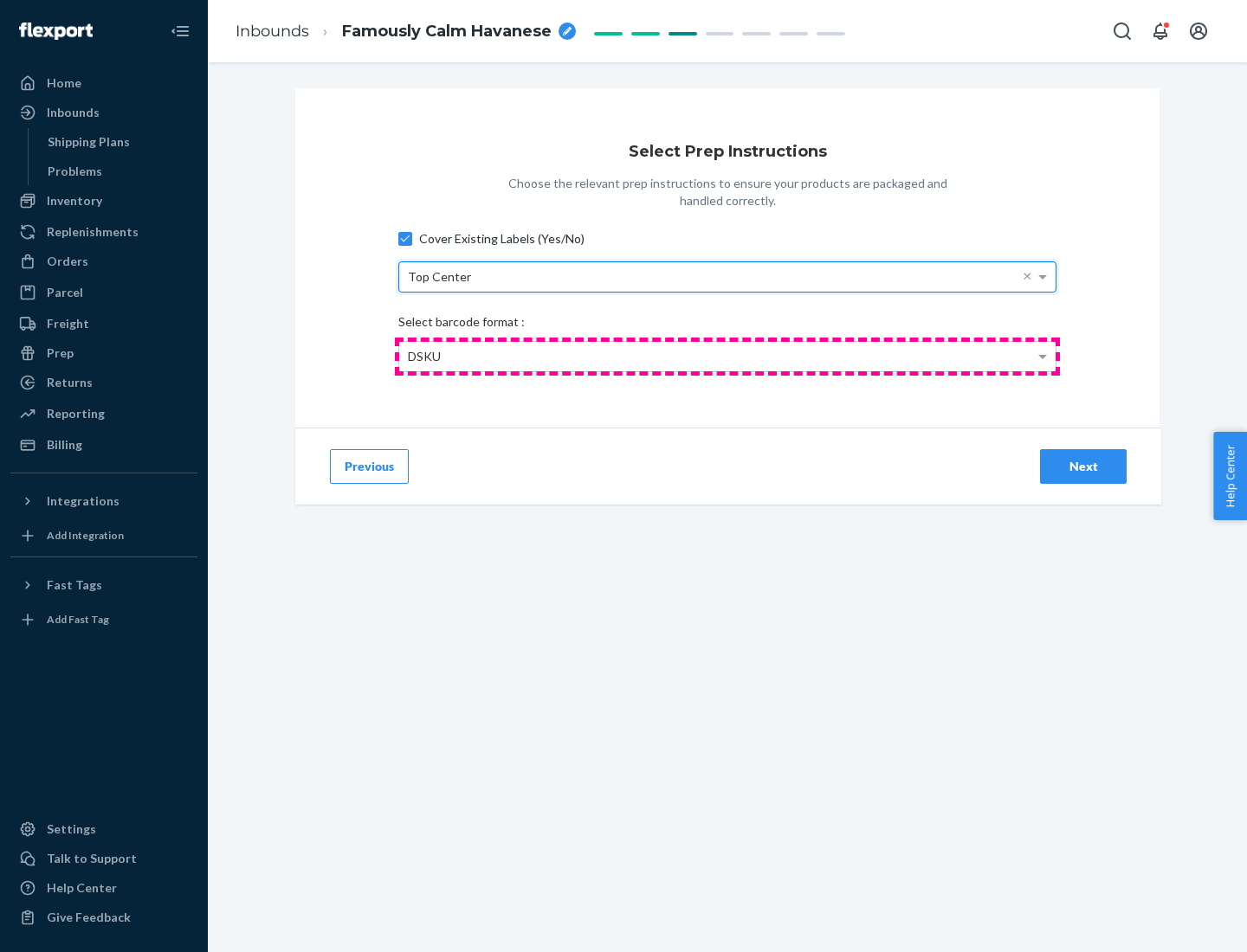
click at [727, 356] on div "DSKU" at bounding box center [727, 356] width 656 height 29
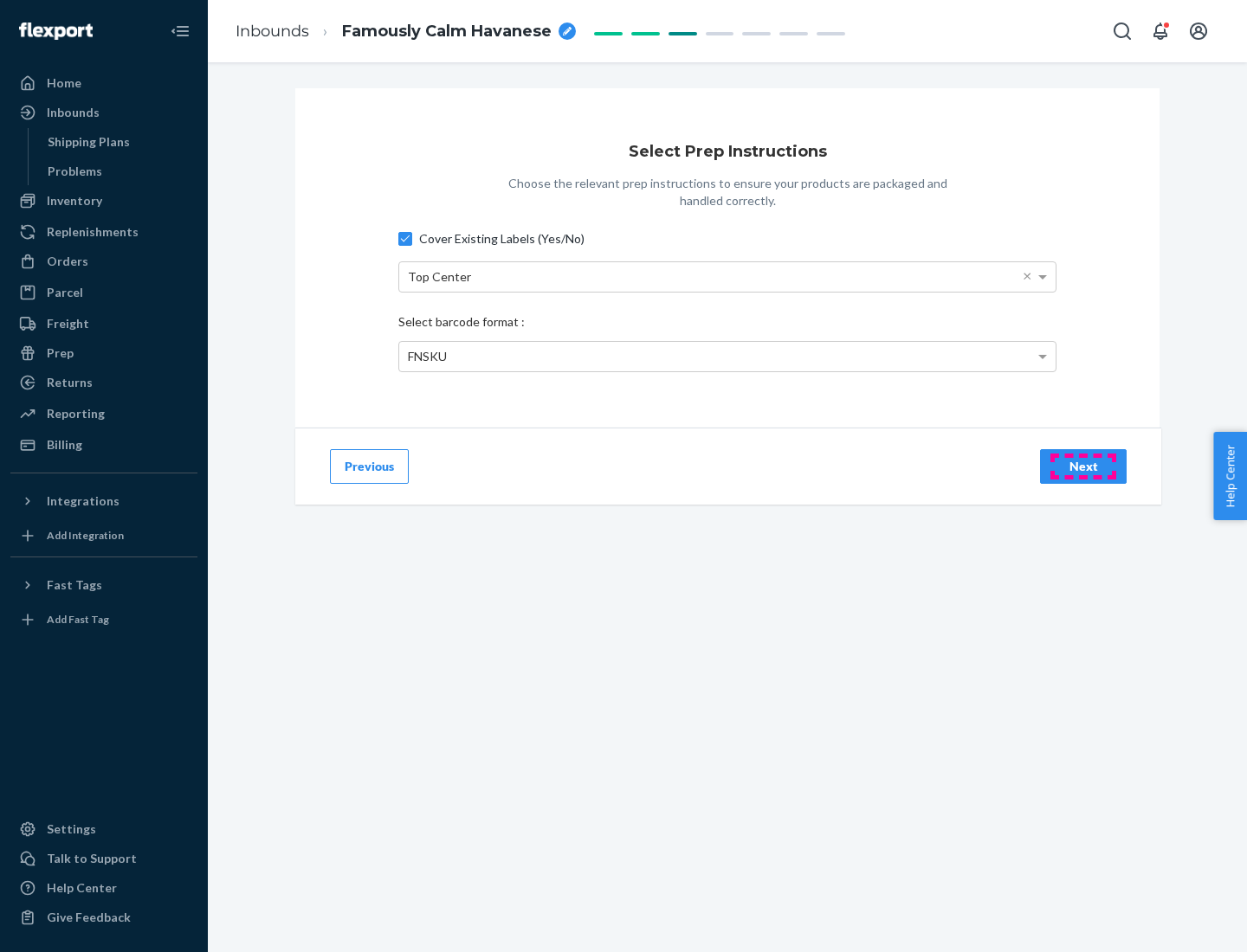
click at [1083, 465] on div "Next" at bounding box center [1083, 466] width 57 height 17
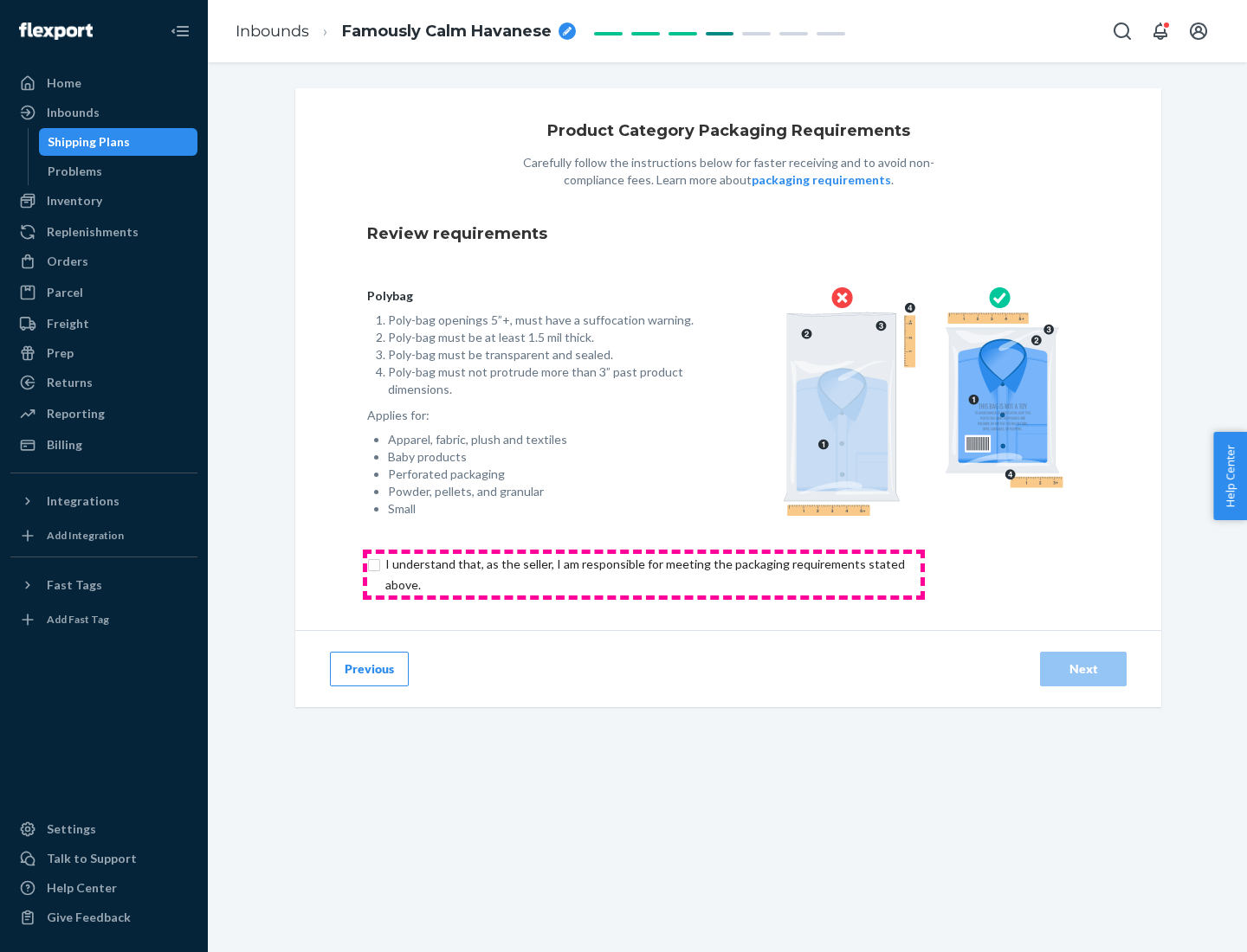
click at [643, 574] on input "checkbox" at bounding box center [655, 574] width 575 height 41
checkbox input "true"
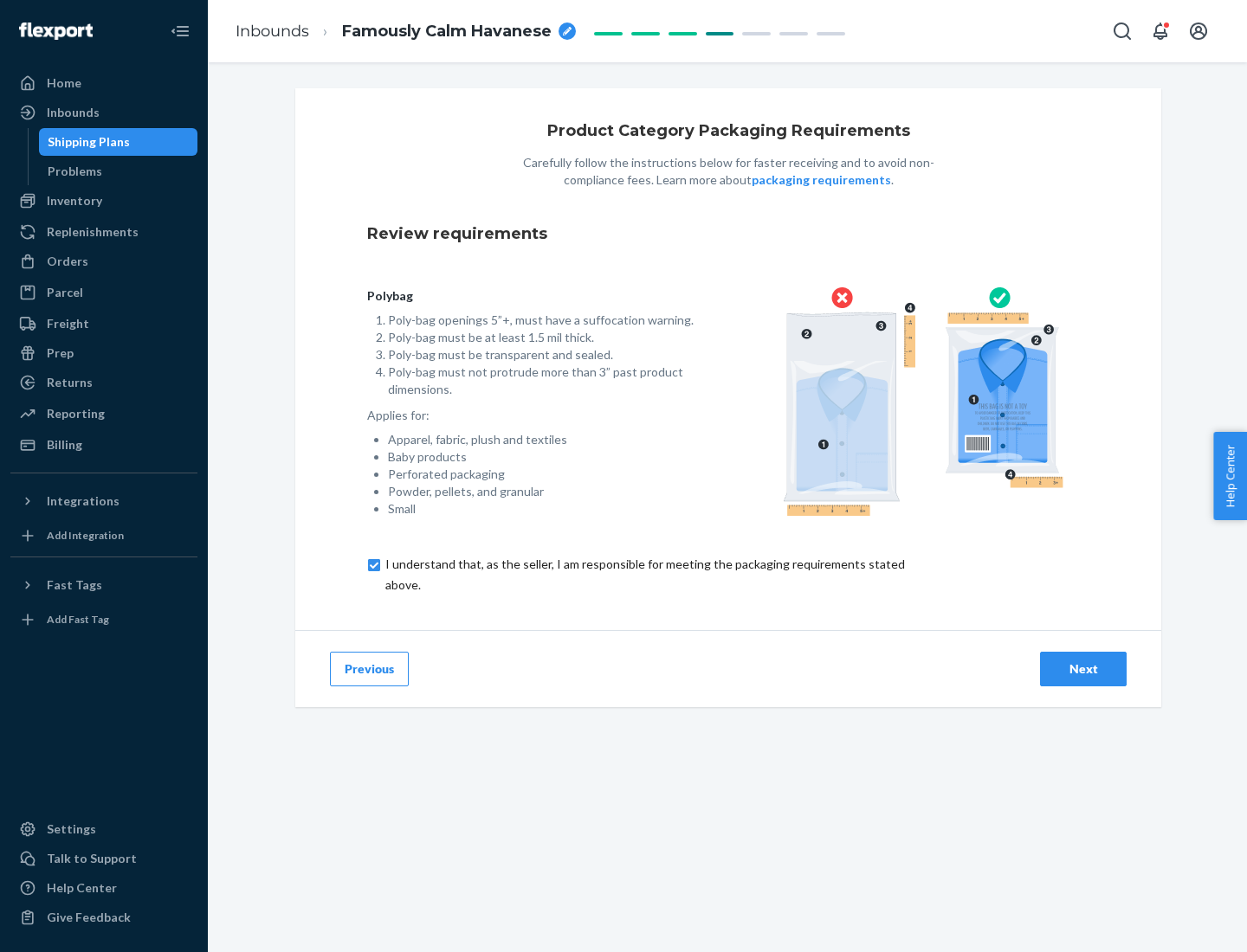
click at [1083, 668] on div "Next" at bounding box center [1083, 669] width 57 height 17
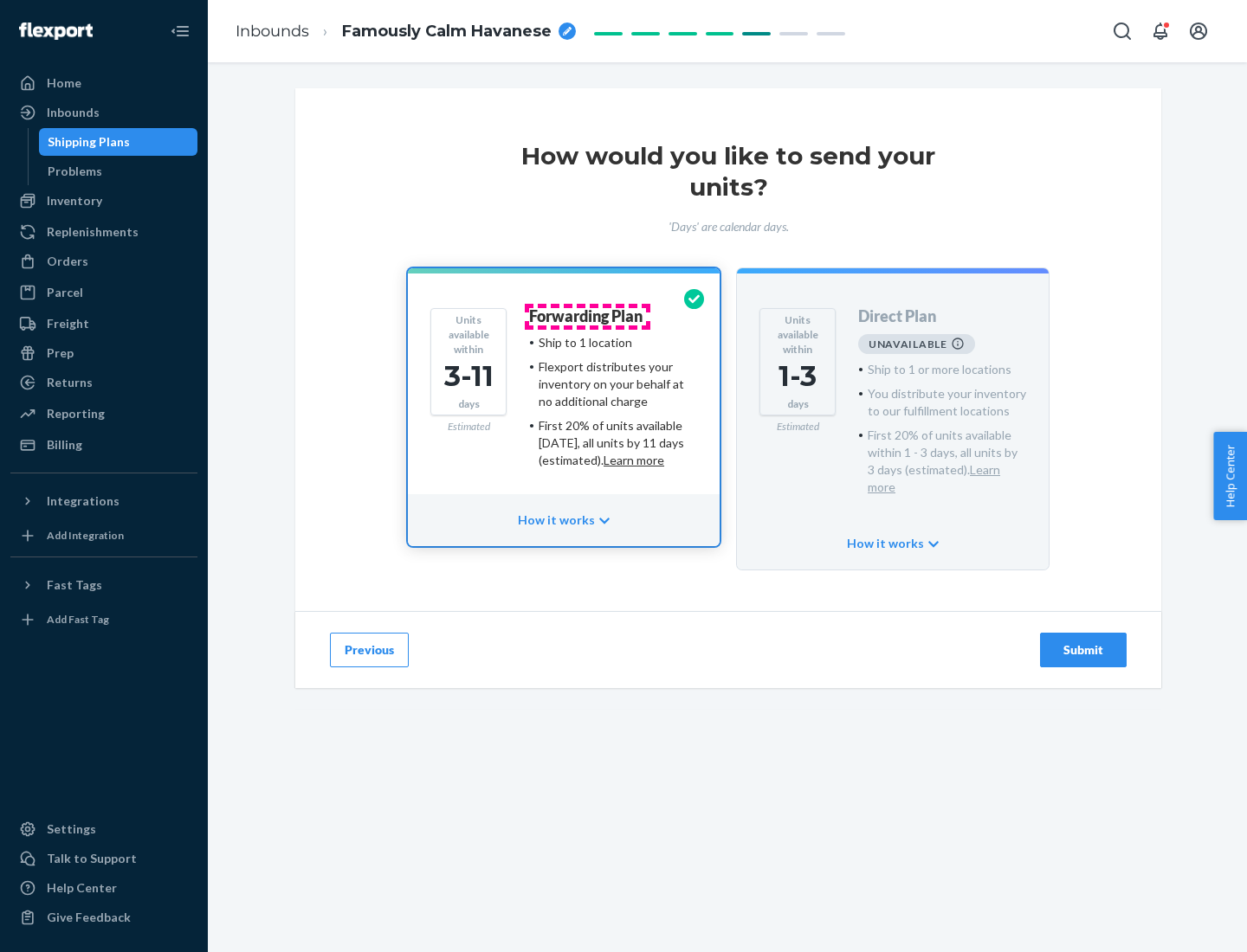
click at [587, 316] on h4 "Forwarding Plan" at bounding box center [585, 316] width 114 height 17
click at [1083, 641] on div "Submit" at bounding box center [1083, 650] width 57 height 17
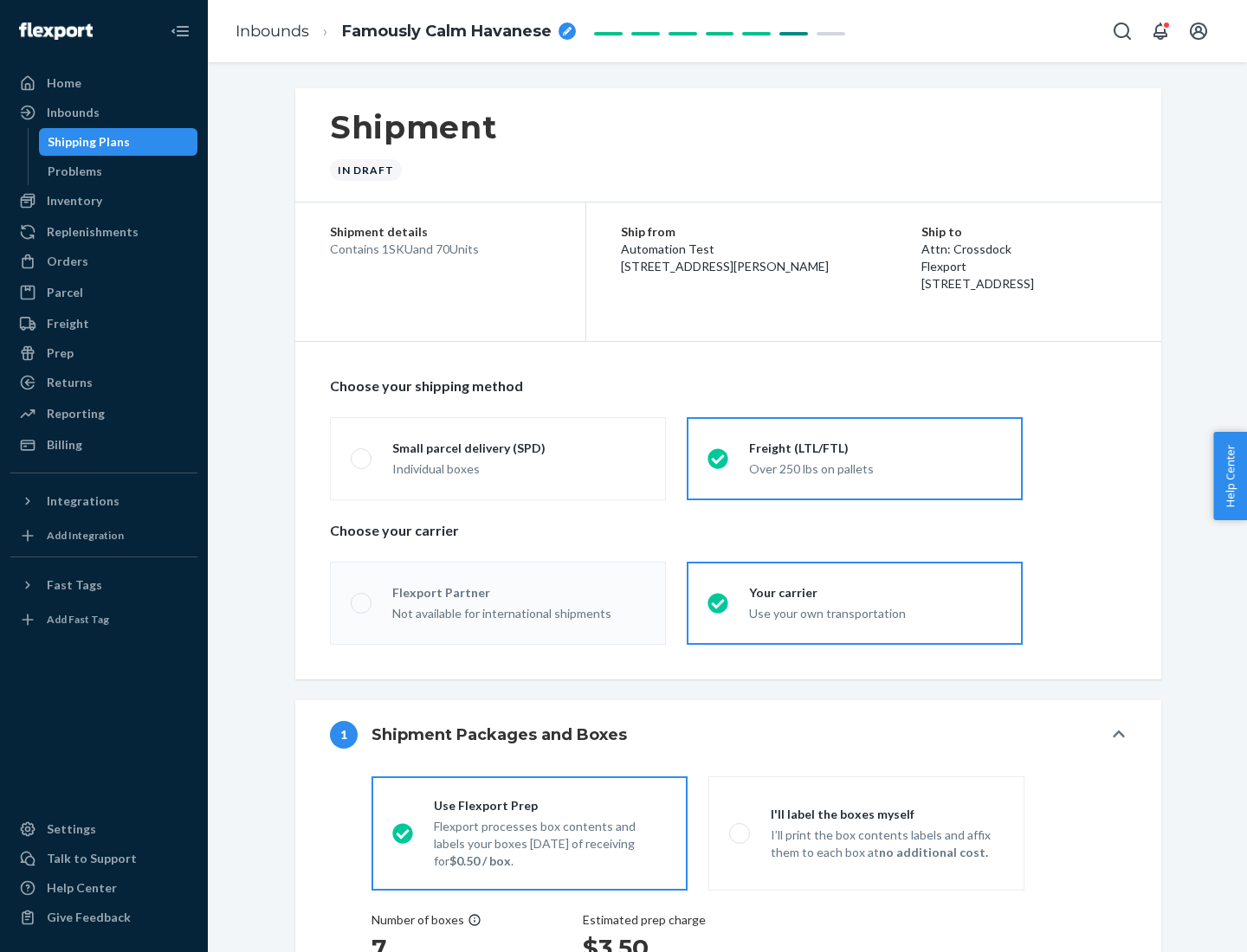
radio input "true"
radio input "false"
radio input "true"
radio input "false"
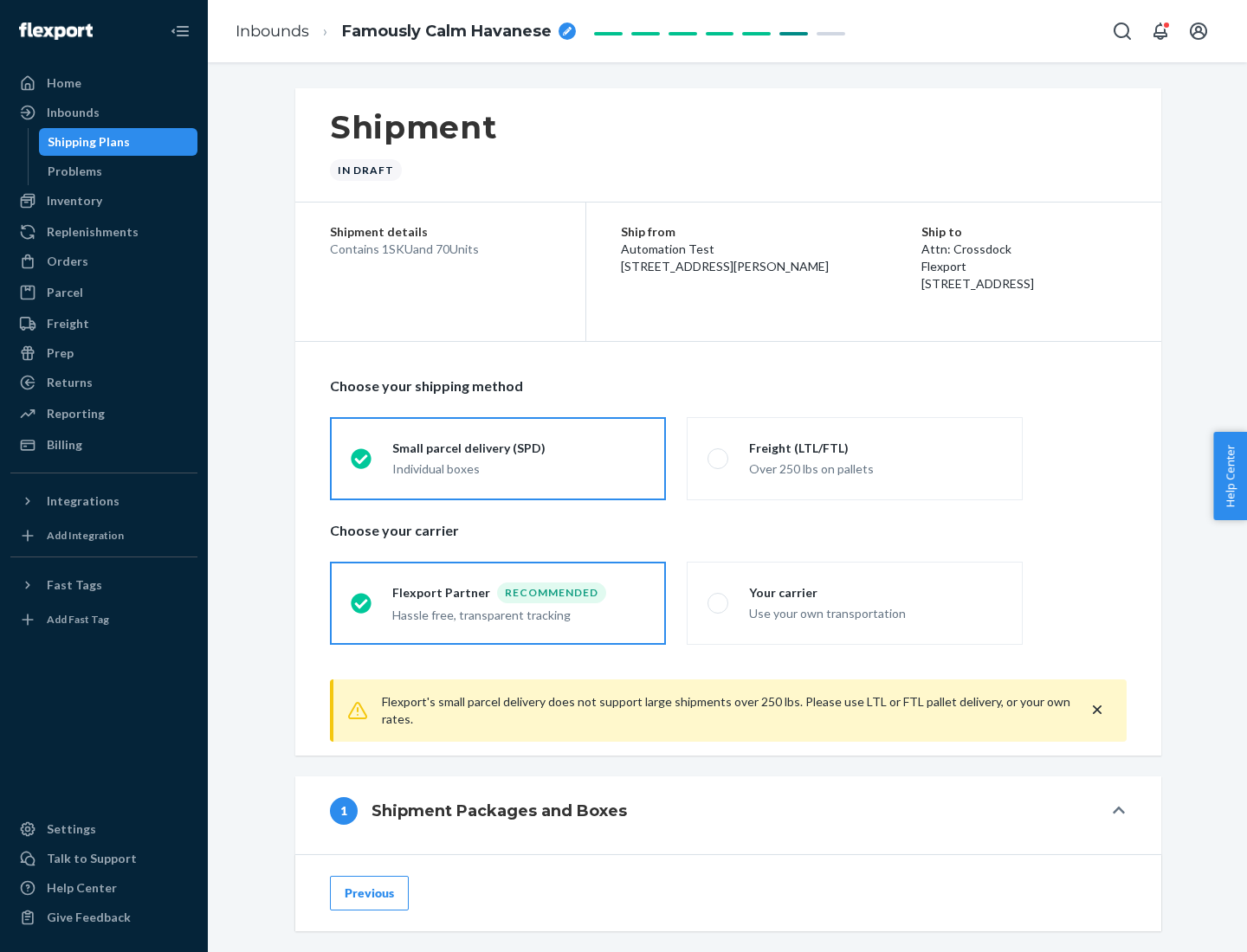
click at [855, 458] on div "Over 250 lbs on pallets" at bounding box center [875, 467] width 253 height 21
click at [718, 458] on input "Freight (LTL/FTL) Over 250 lbs on pallets" at bounding box center [713, 458] width 11 height 11
radio input "true"
radio input "false"
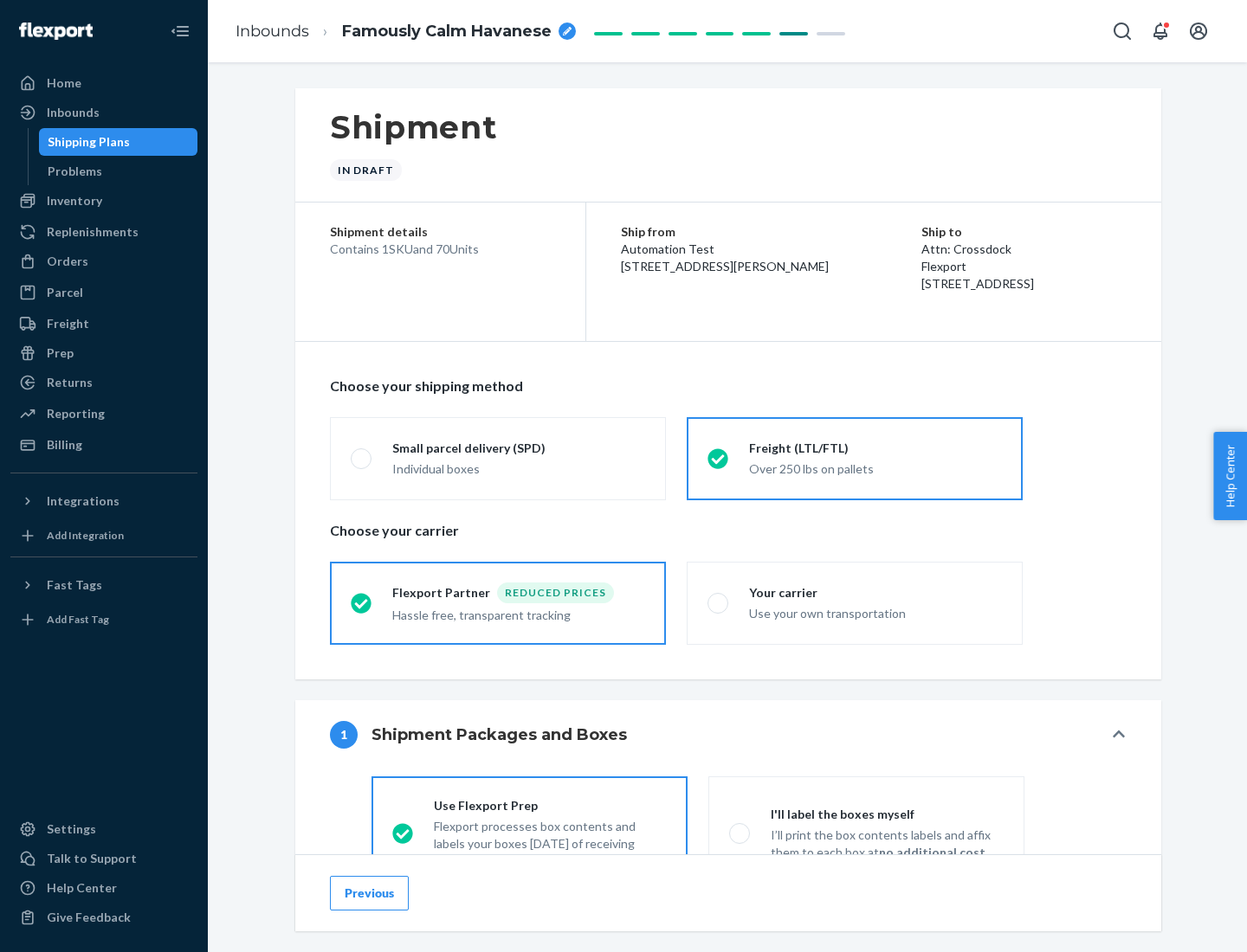
scroll to position [96, 0]
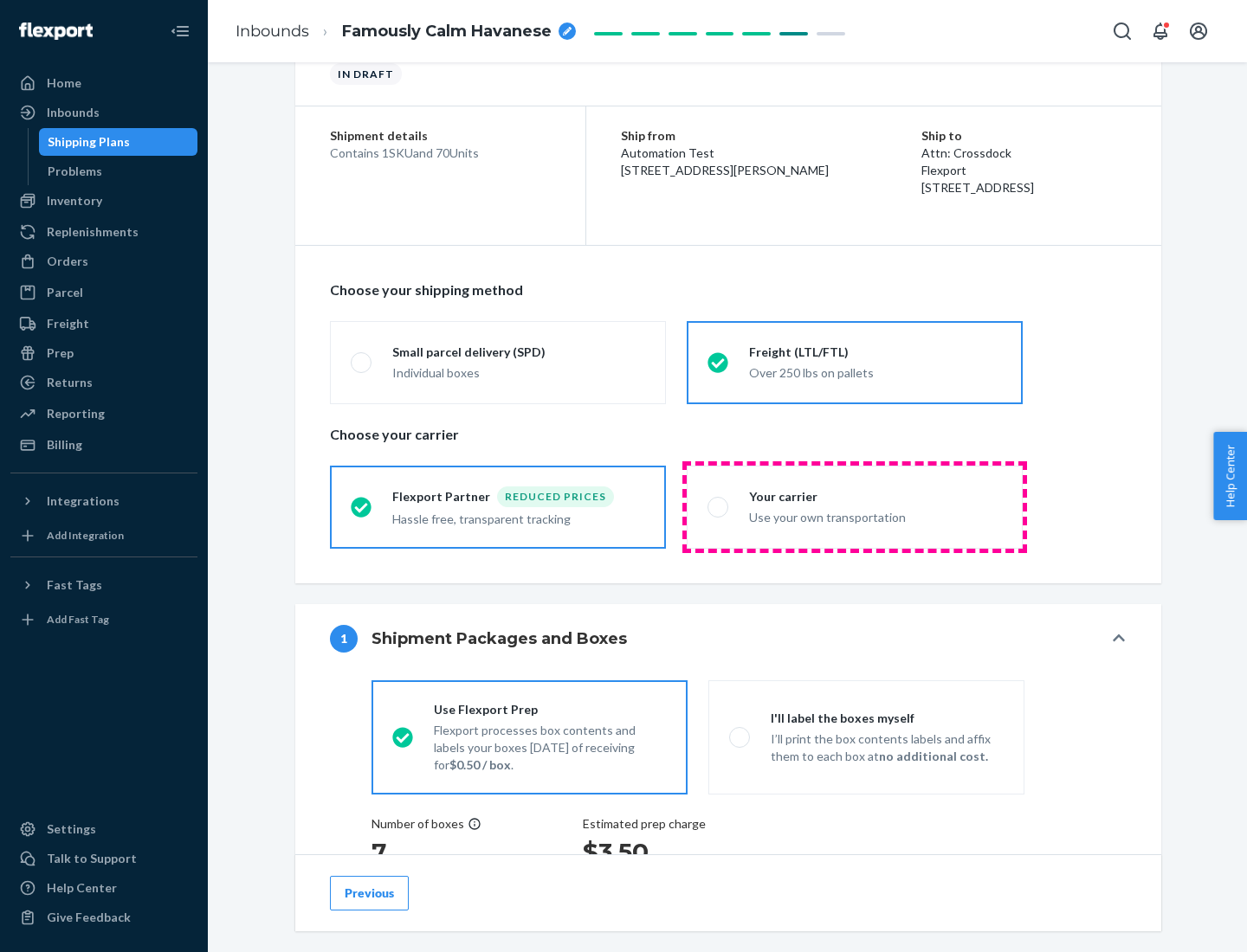
click at [855, 507] on div "Use your own transportation" at bounding box center [875, 516] width 253 height 21
click at [718, 507] on input "Your carrier Use your own transportation" at bounding box center [713, 507] width 11 height 11
radio input "true"
radio input "false"
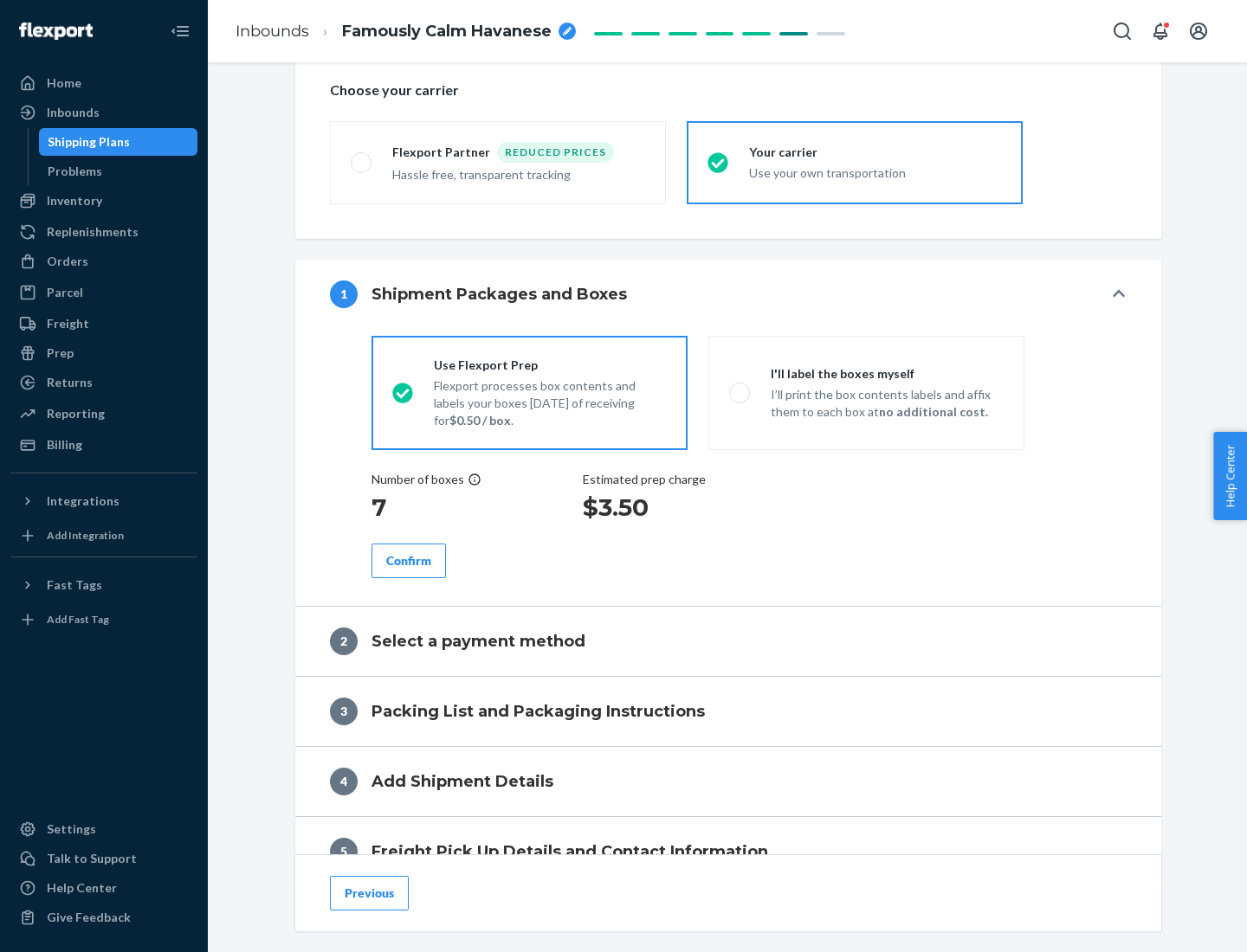
scroll to position [326, 0]
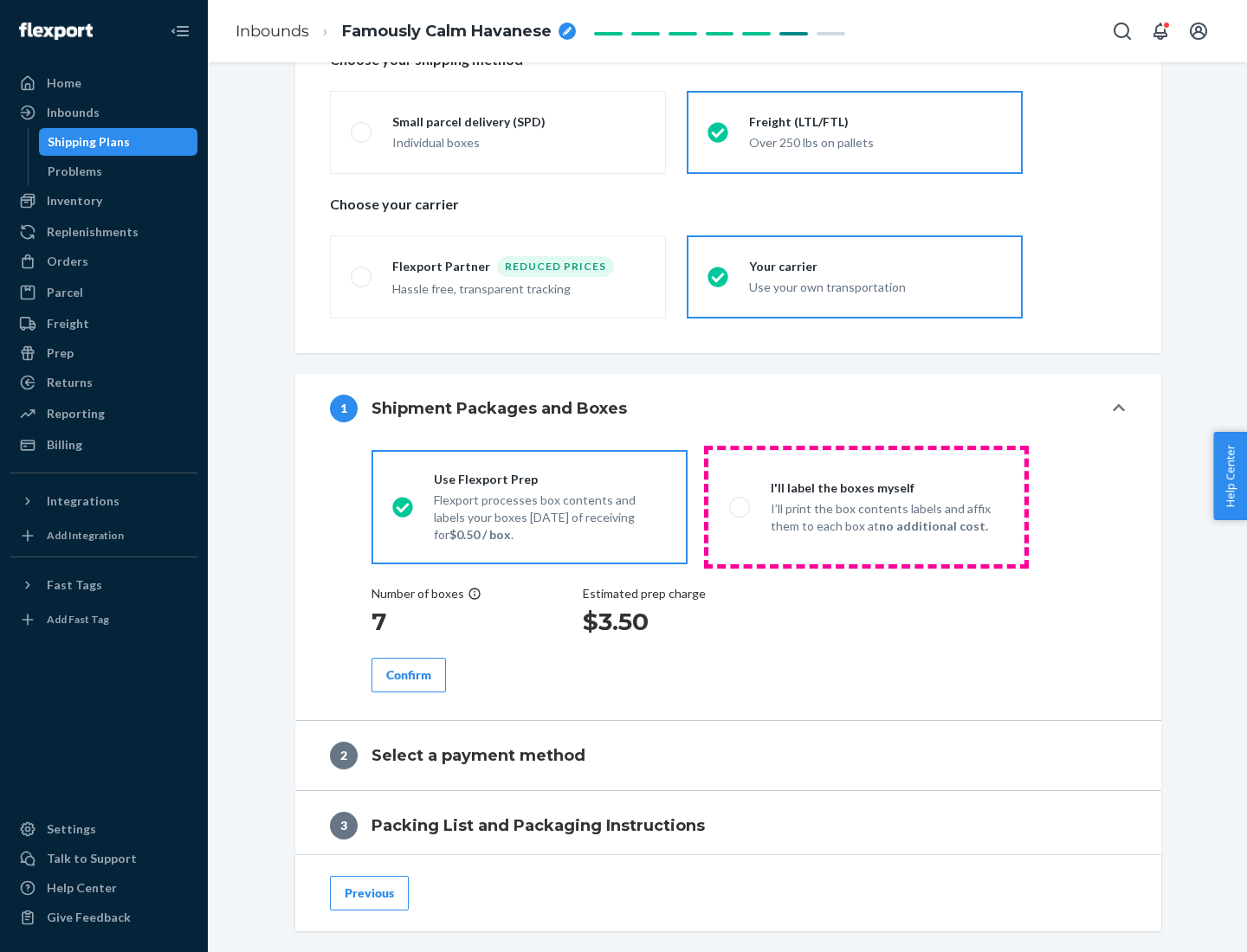
click at [866, 507] on p "I’ll print the box contents labels and affix them to each box at no additional …" at bounding box center [887, 518] width 233 height 35
click at [740, 507] on input "I'll label the boxes myself I’ll print the box contents labels and affix them t…" at bounding box center [735, 507] width 11 height 11
radio input "true"
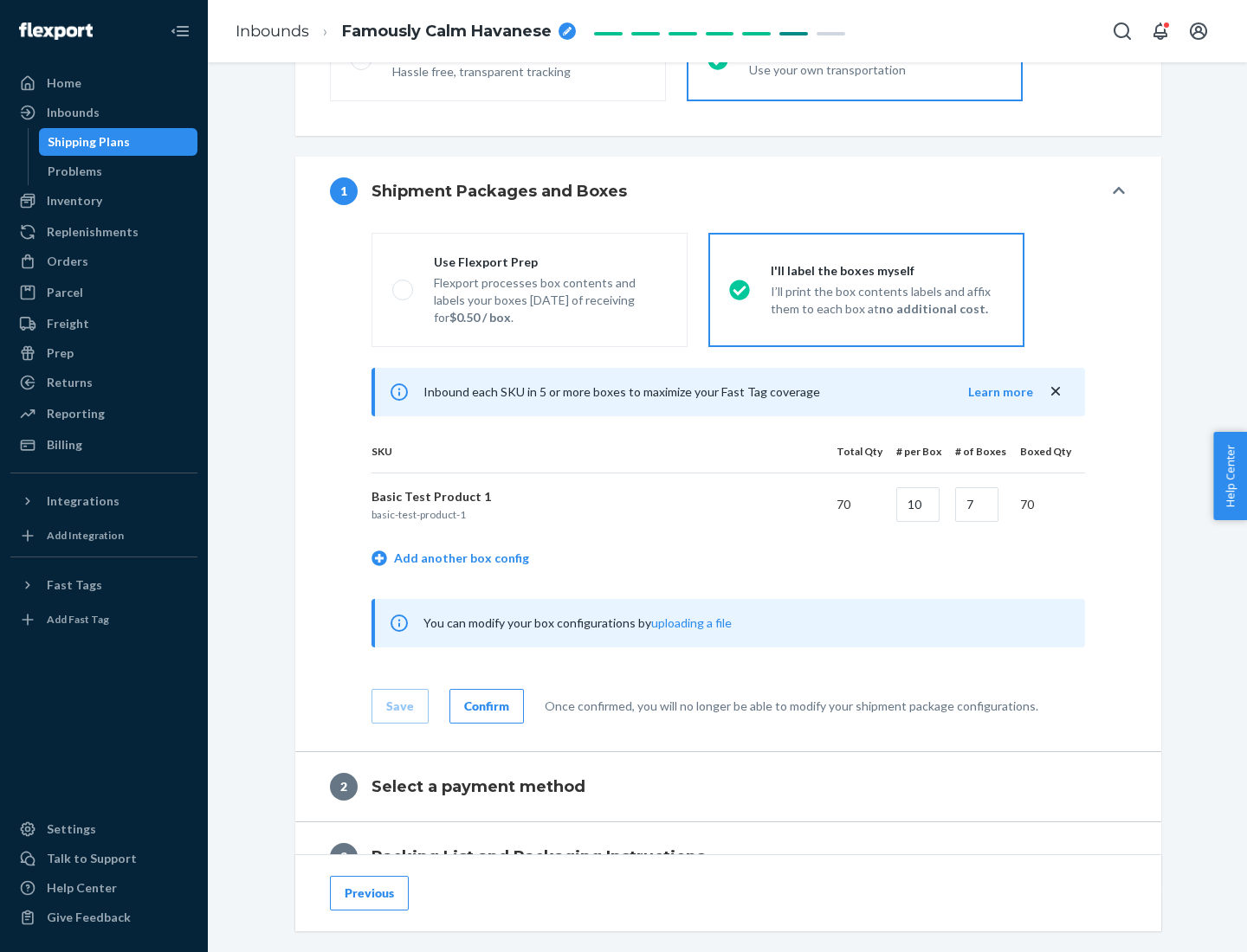
scroll to position [299, 0]
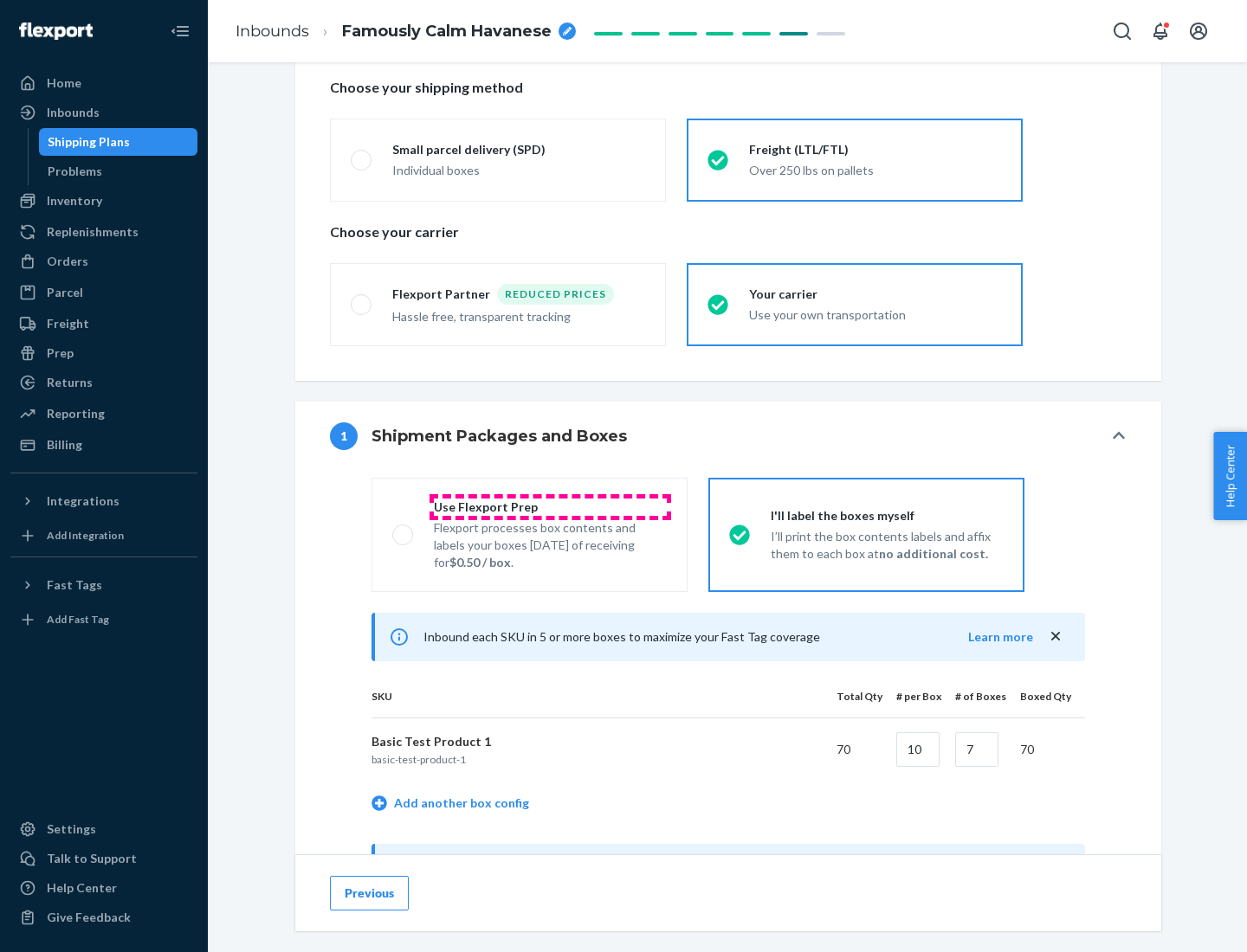
click at [550, 507] on div "Use Flexport Prep" at bounding box center [550, 507] width 233 height 17
click at [403, 529] on input "Use Flexport Prep Flexport processes box contents and labels your boxes [DATE] …" at bounding box center [398, 534] width 11 height 11
radio input "true"
radio input "false"
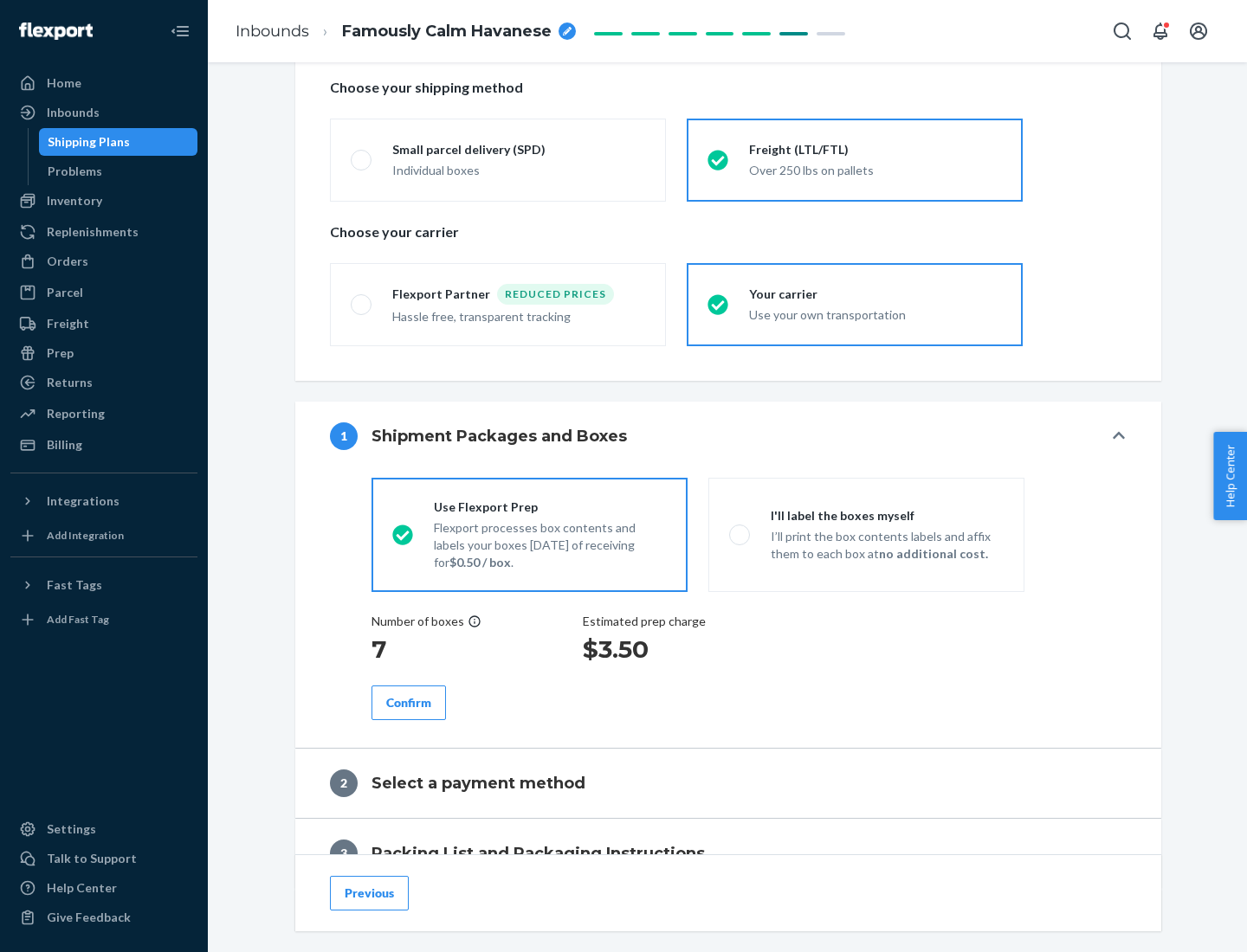
scroll to position [495, 0]
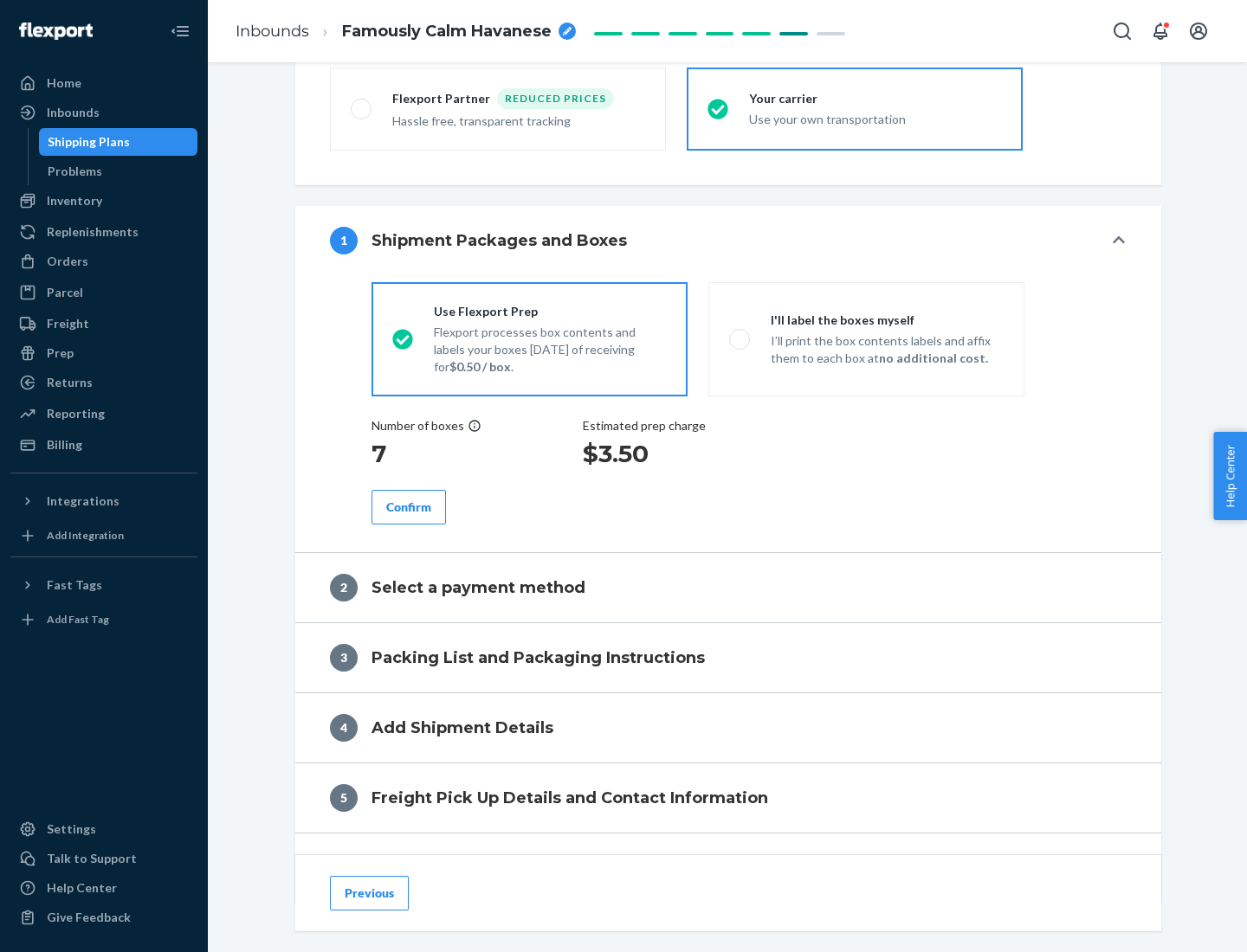
click at [409, 507] on div "Confirm" at bounding box center [408, 507] width 45 height 17
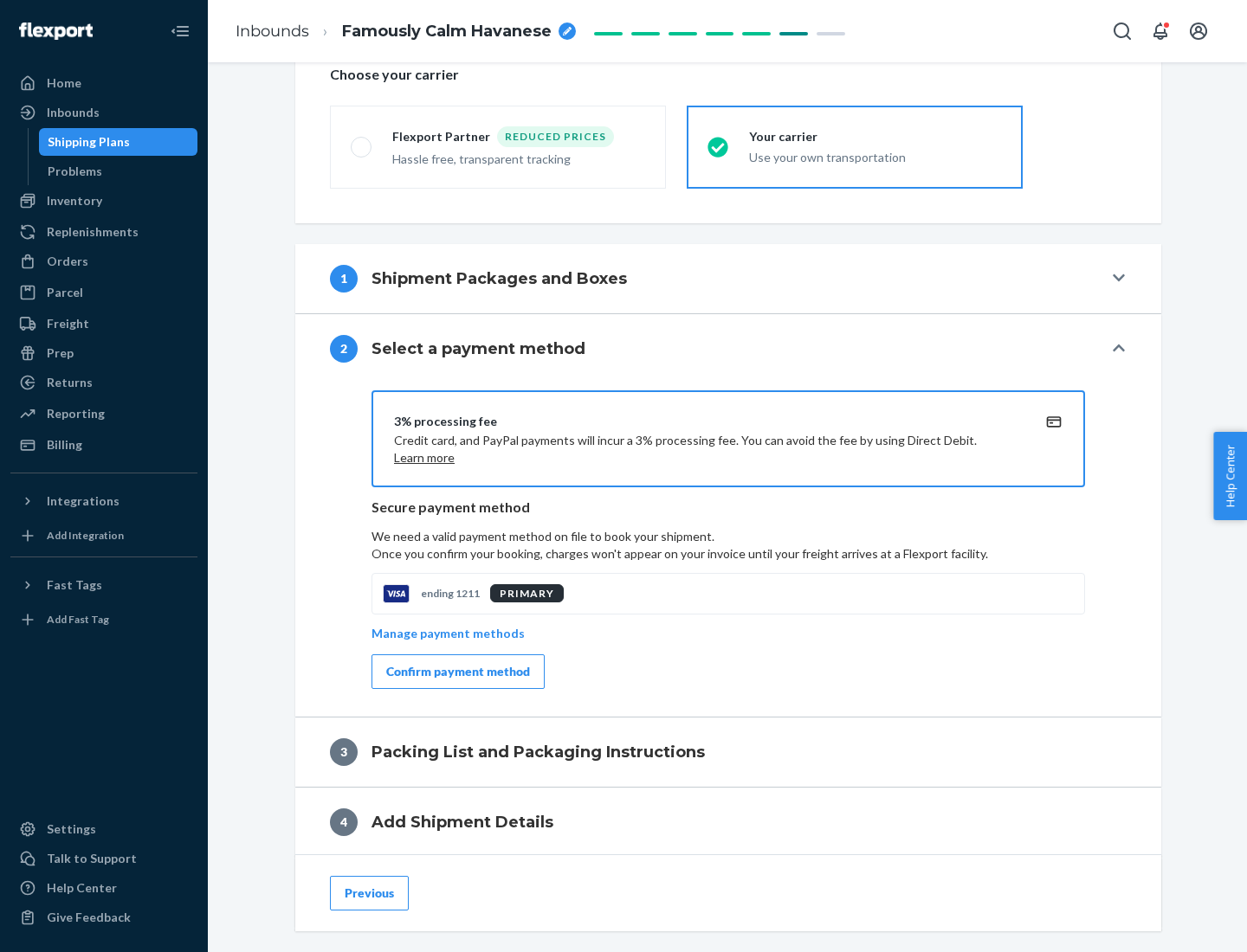
scroll to position [620, 0]
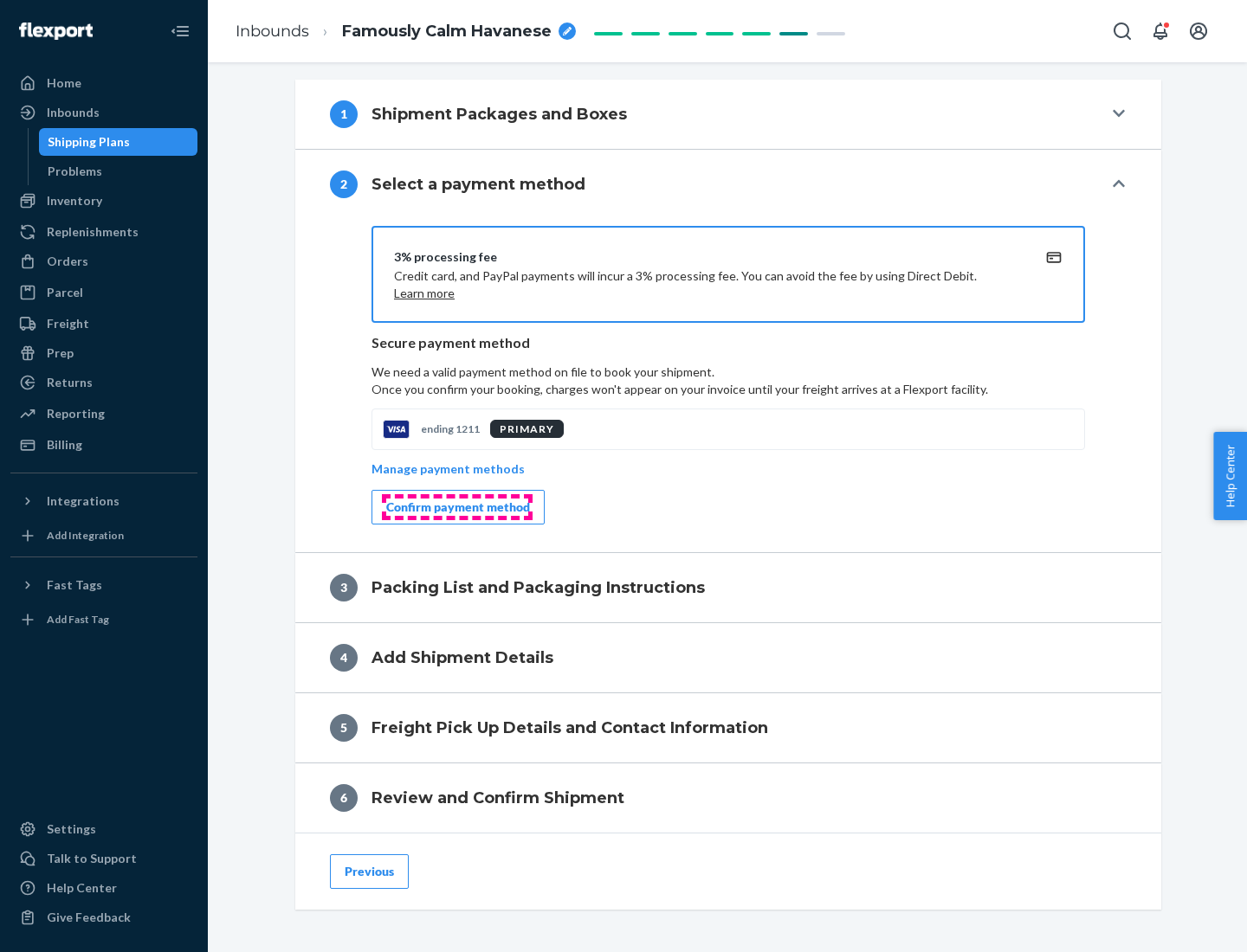
click at [456, 508] on div "Confirm payment method" at bounding box center [457, 507] width 144 height 17
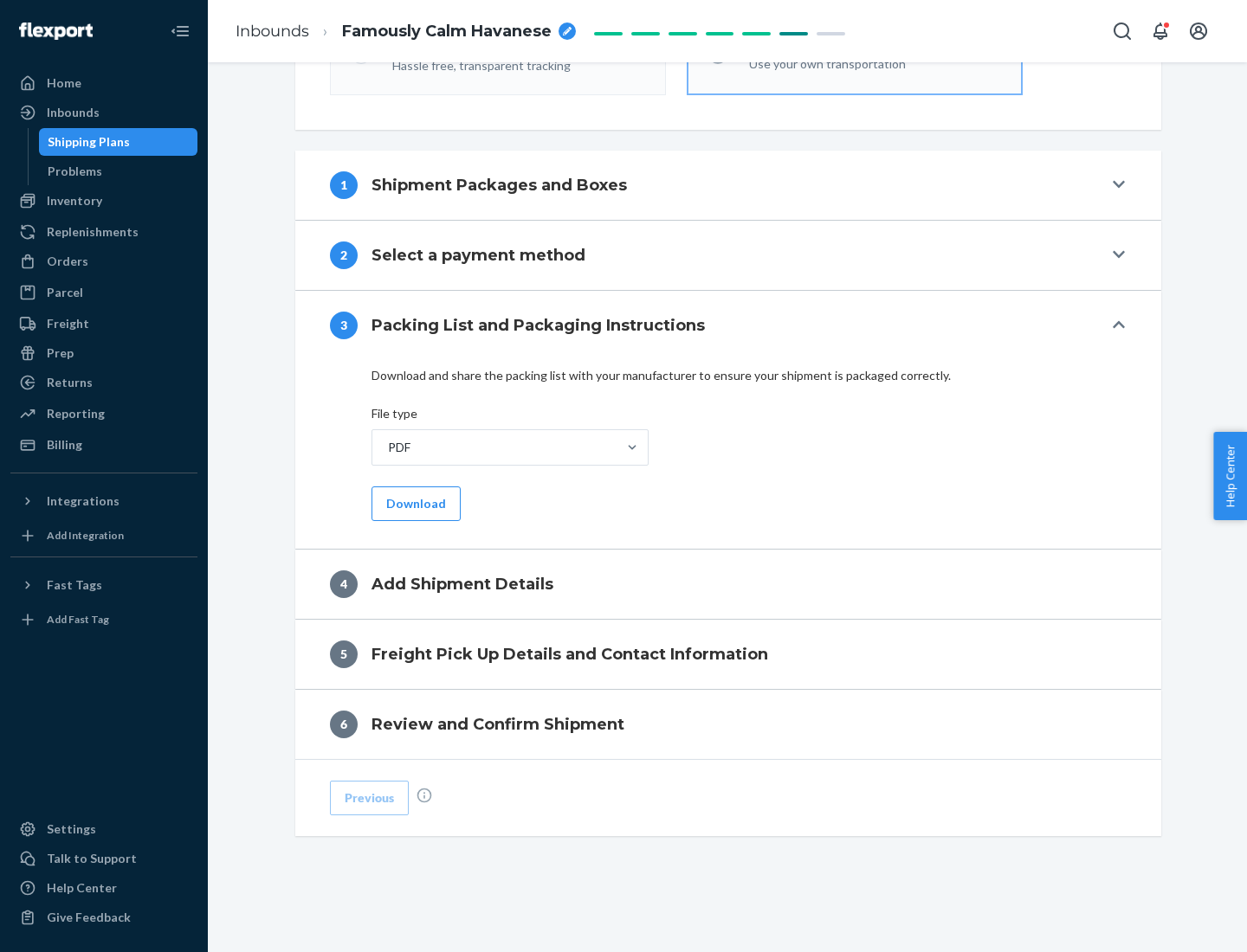
scroll to position [546, 0]
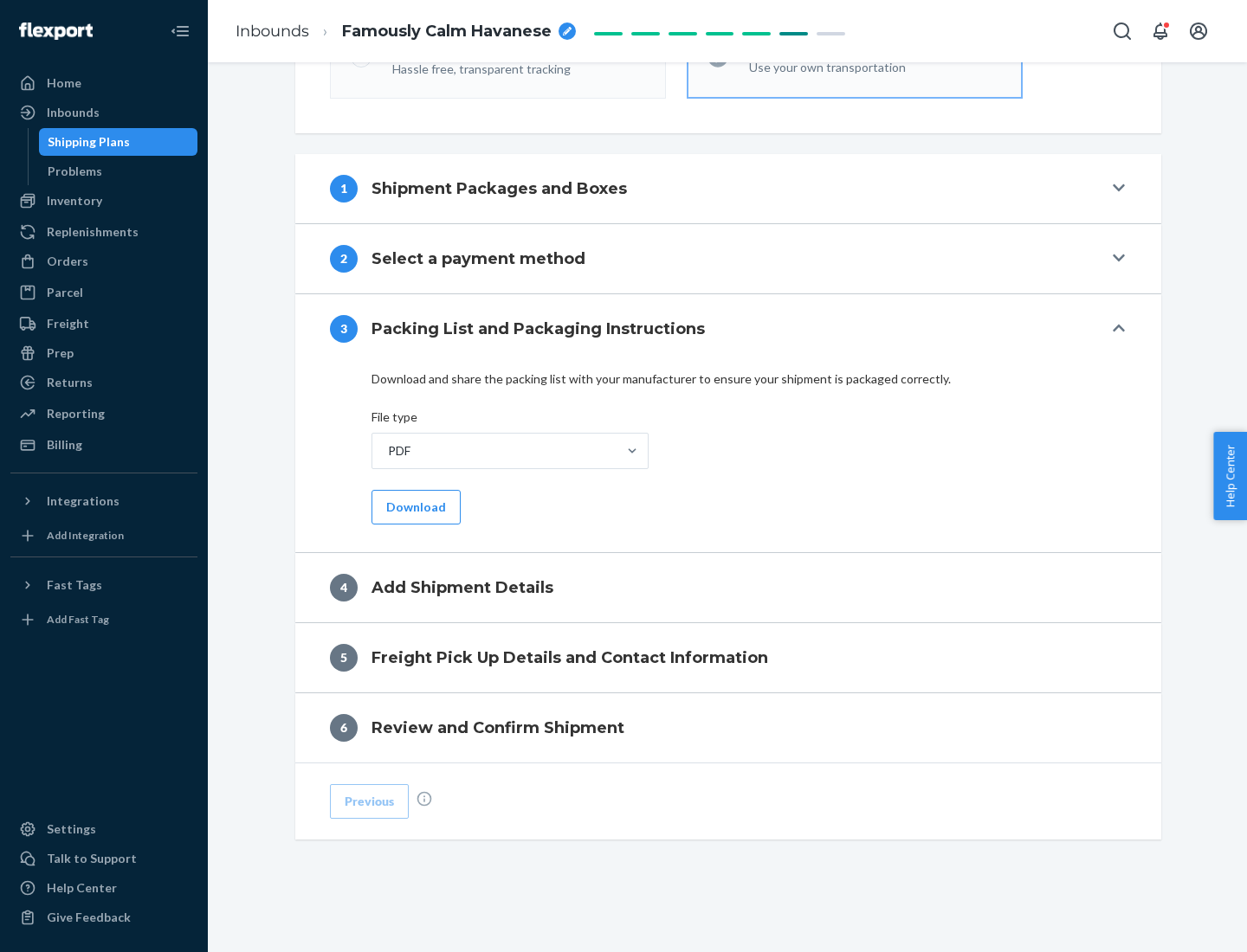
click at [414, 507] on button "Download" at bounding box center [415, 508] width 89 height 35
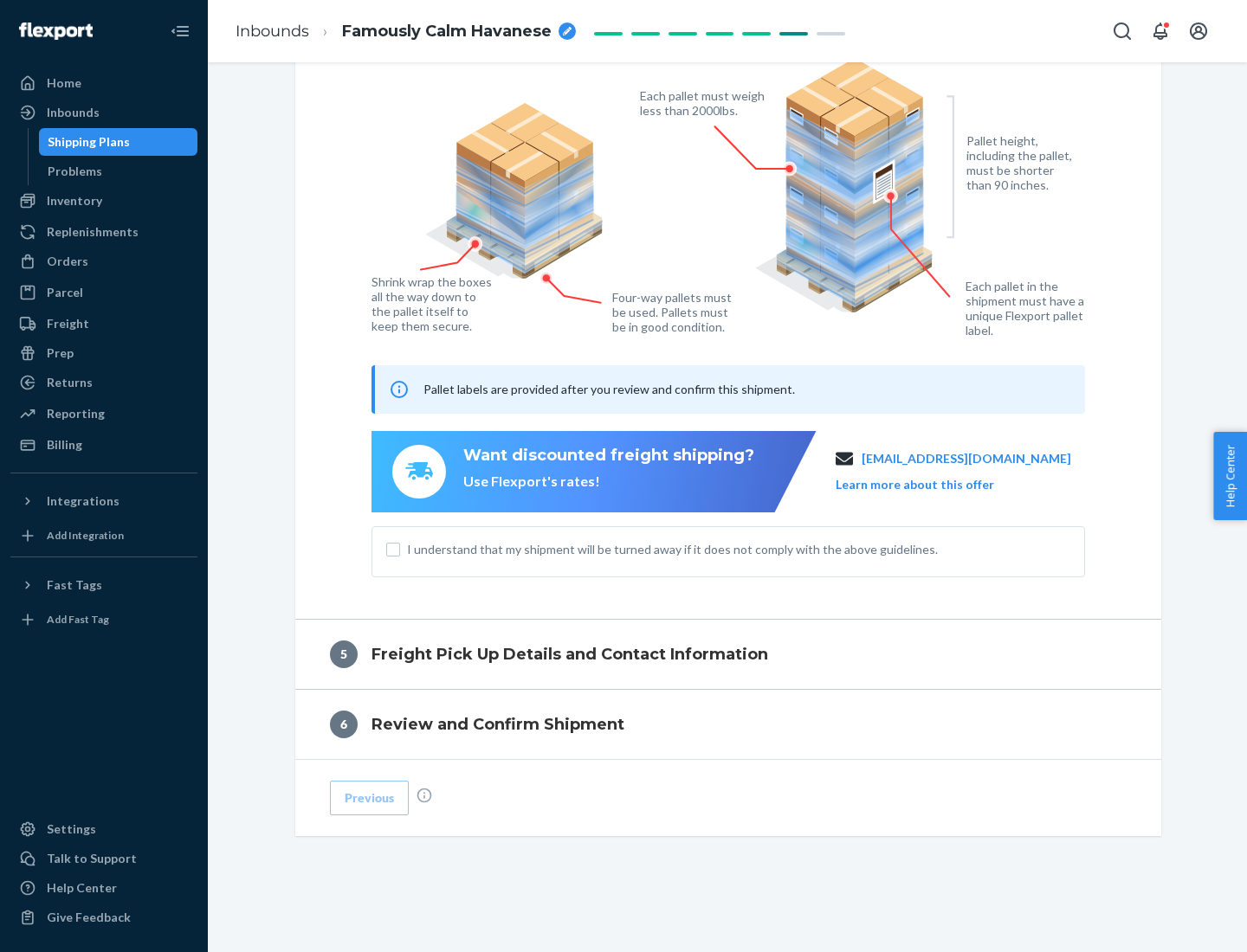
click at [728, 549] on span "I understand that my shipment will be turned away if it does not comply with th…" at bounding box center [738, 550] width 663 height 17
click at [400, 549] on input "I understand that my shipment will be turned away if it does not comply with th…" at bounding box center [392, 549] width 14 height 14
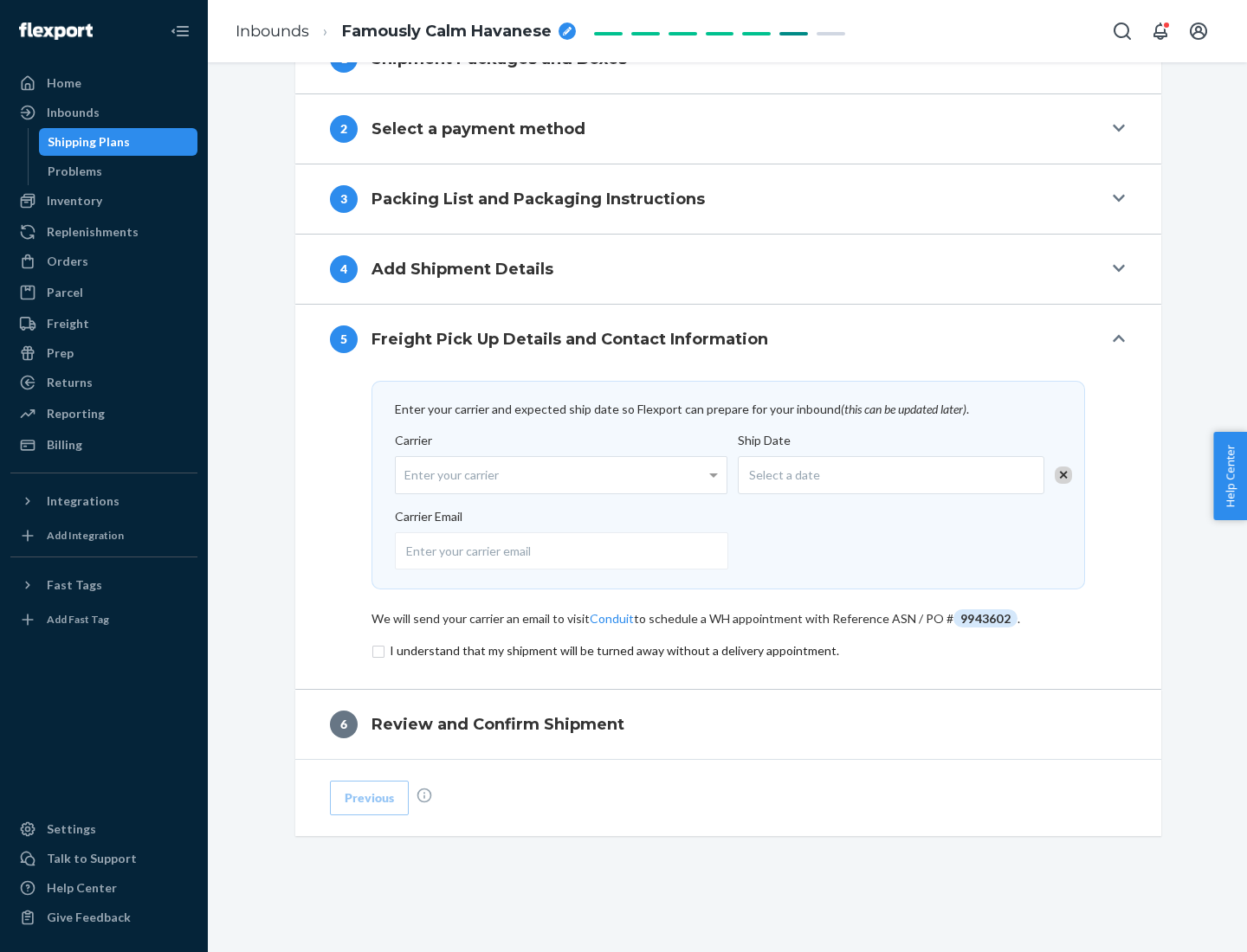
scroll to position [676, 0]
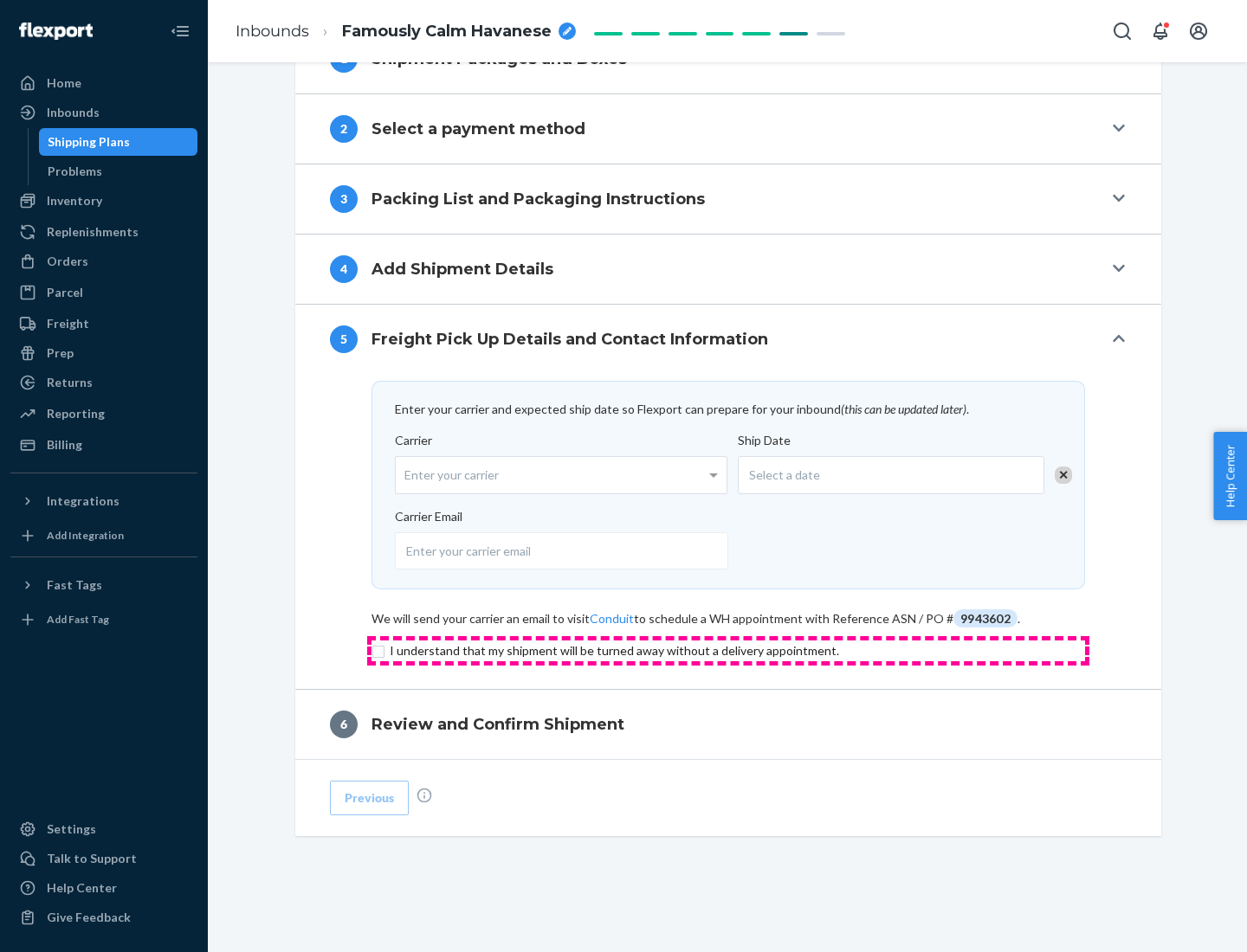
click at [728, 651] on input "checkbox" at bounding box center [727, 651] width 714 height 21
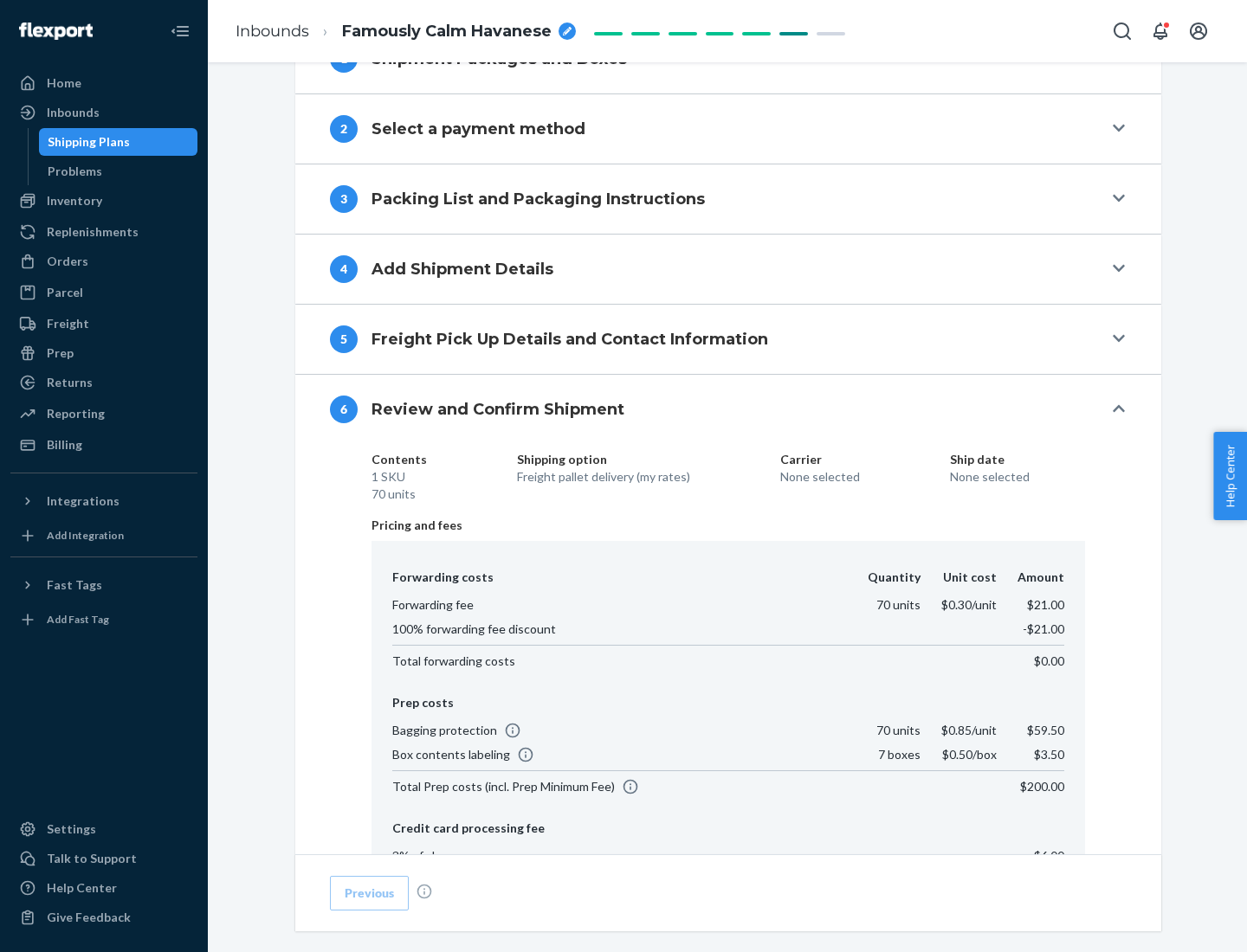
scroll to position [923, 0]
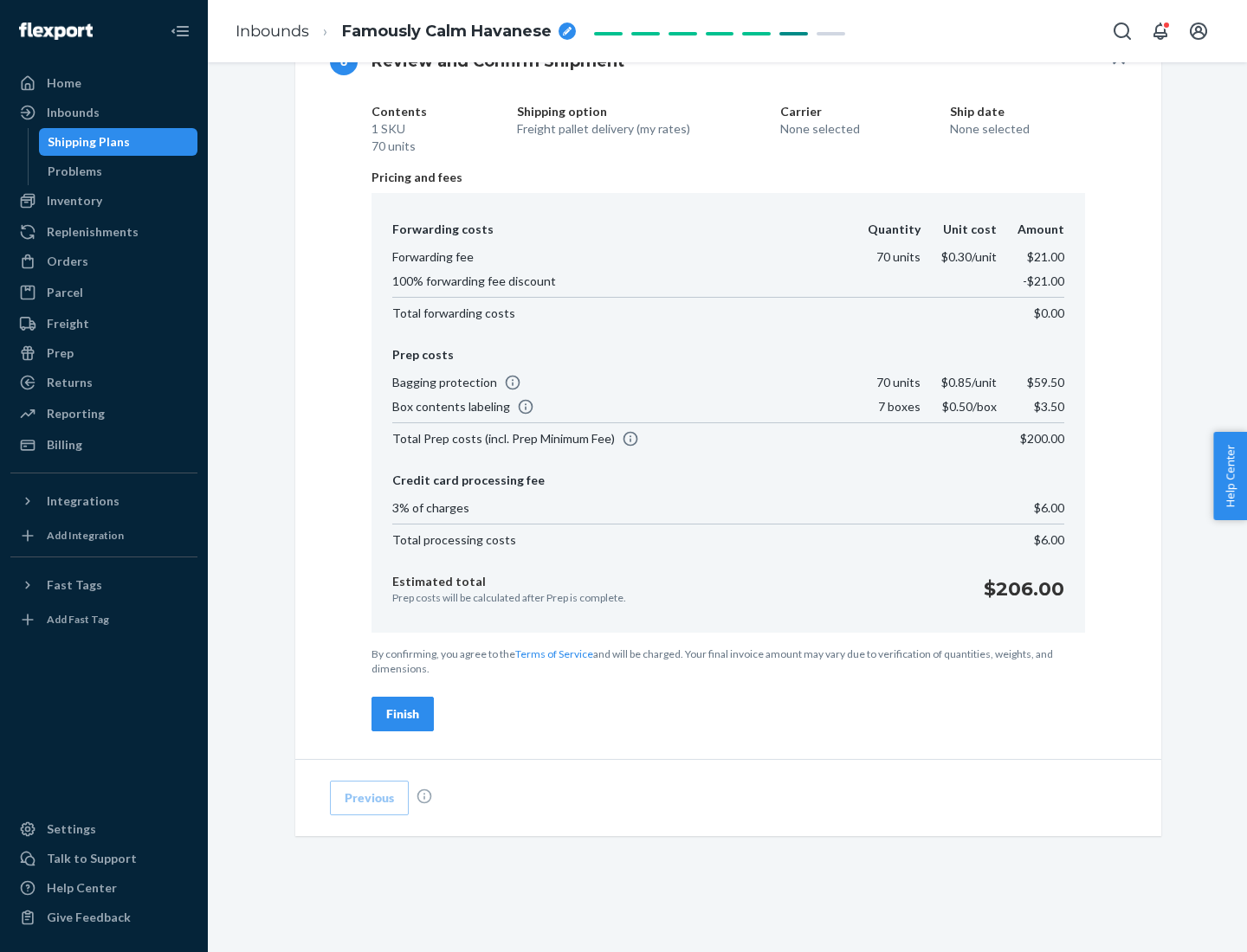
click at [402, 715] on div "Finish" at bounding box center [402, 714] width 33 height 17
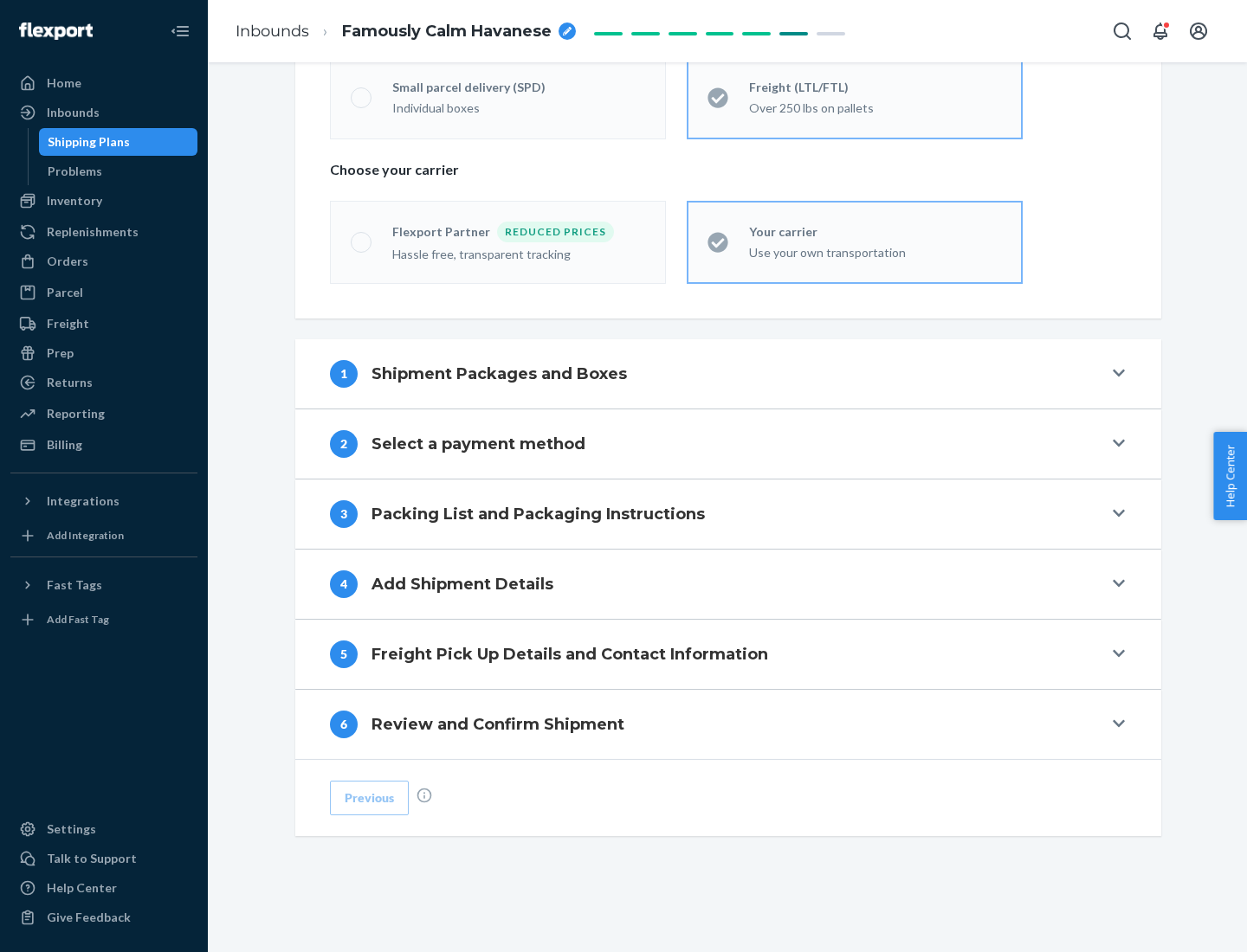
scroll to position [361, 0]
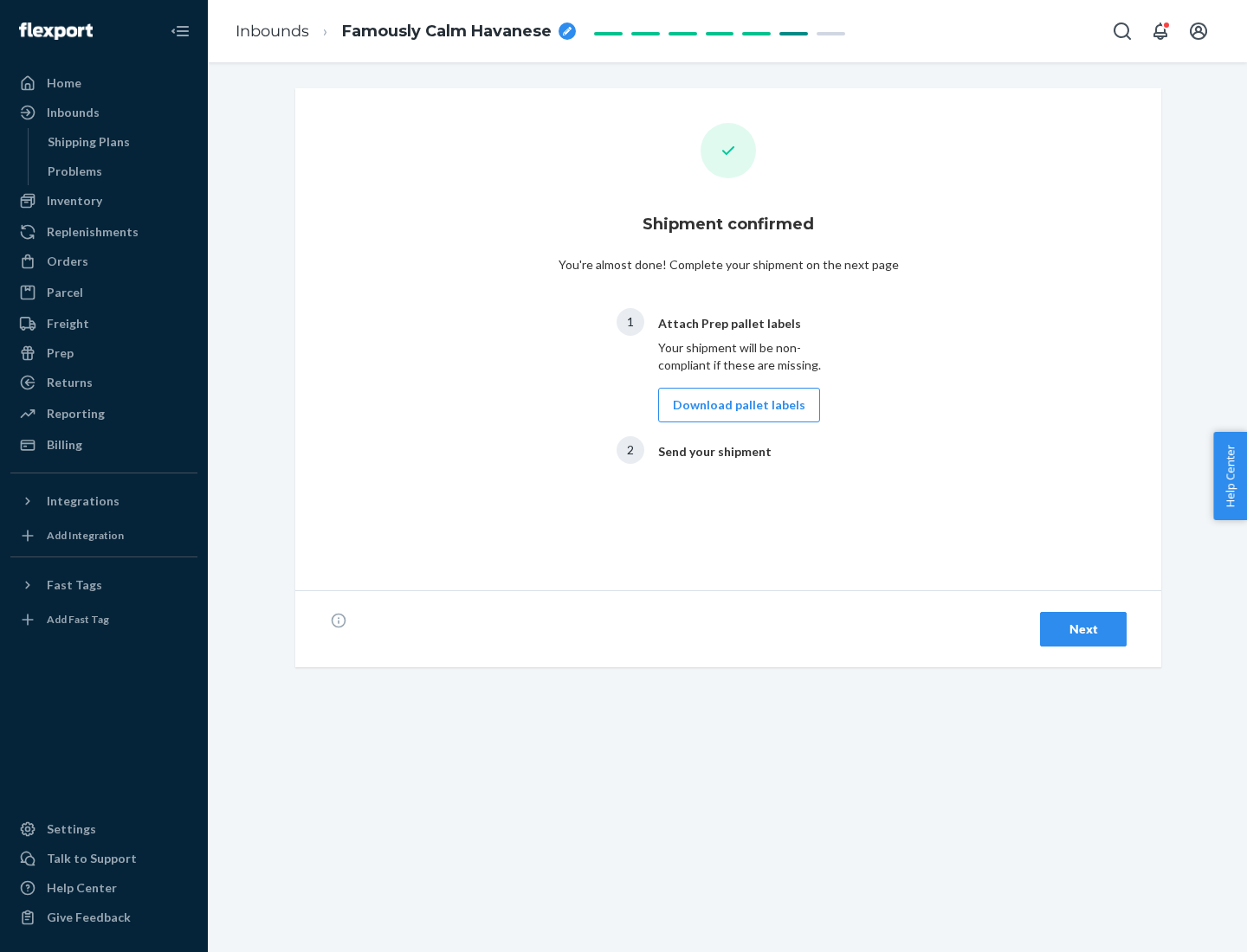
click at [734, 405] on button "Download pallet labels" at bounding box center [738, 405] width 162 height 35
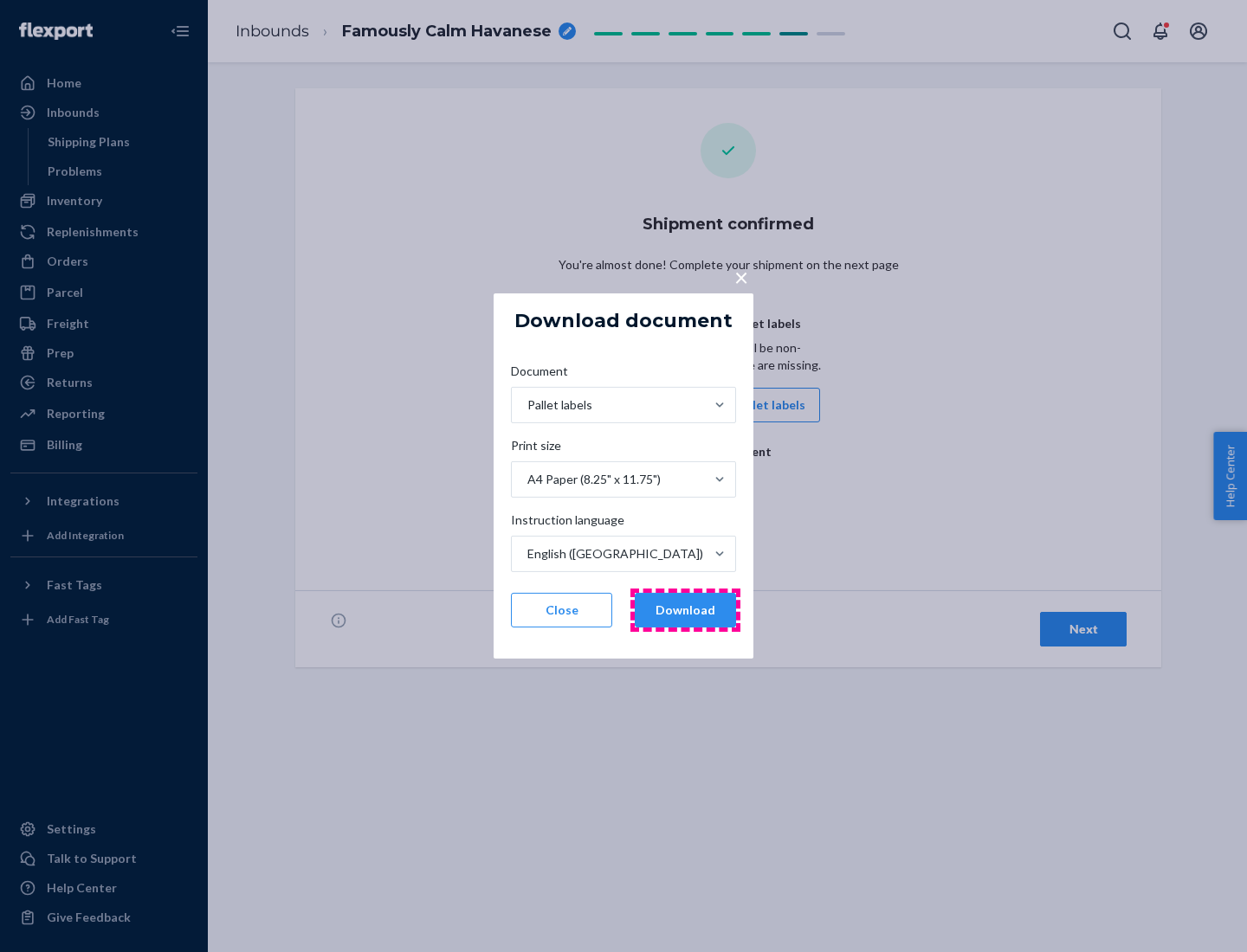
click at [684, 610] on button "Download" at bounding box center [685, 610] width 102 height 35
click at [740, 276] on span "×" at bounding box center [740, 277] width 14 height 29
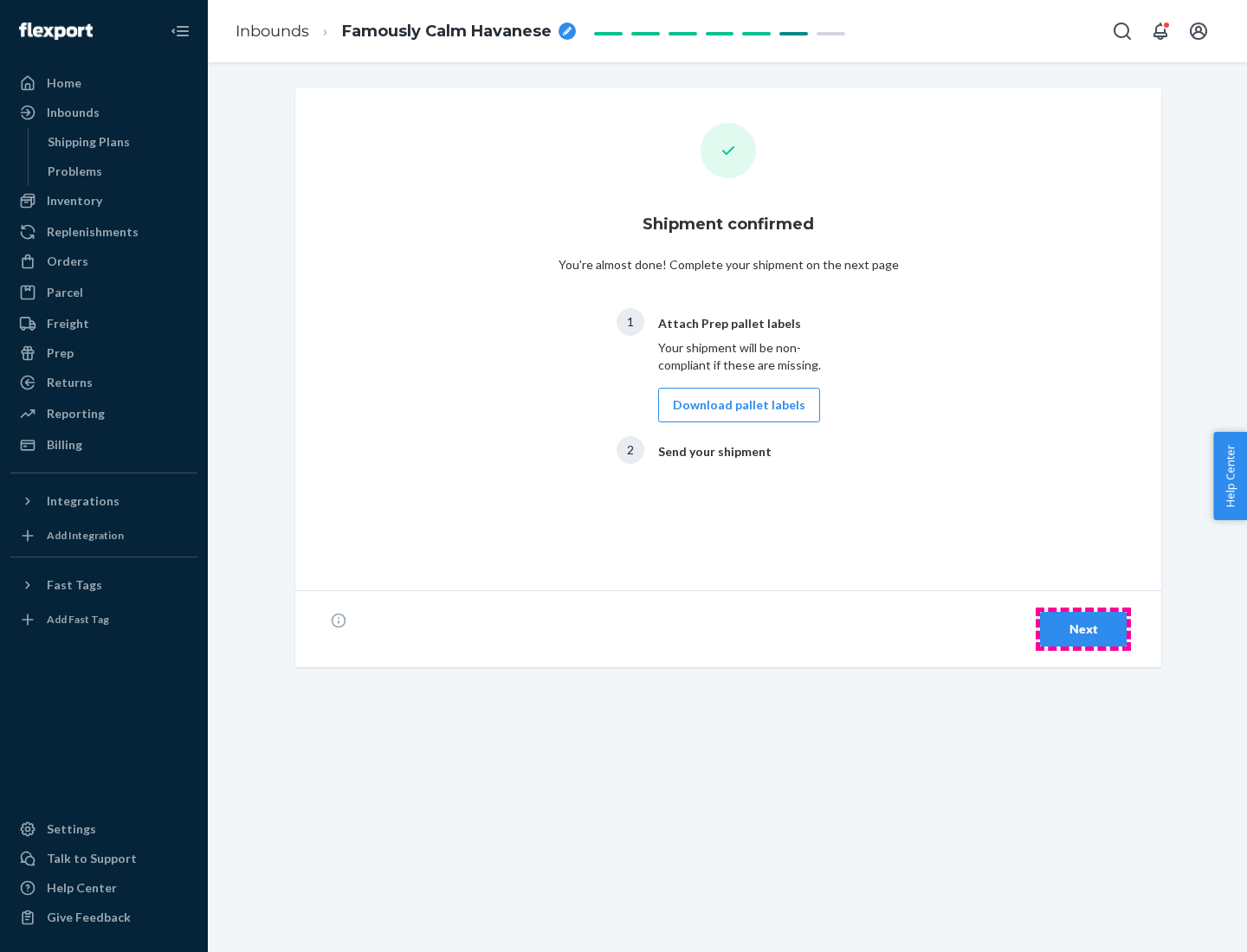
click at [1083, 629] on div "Next" at bounding box center [1083, 629] width 57 height 17
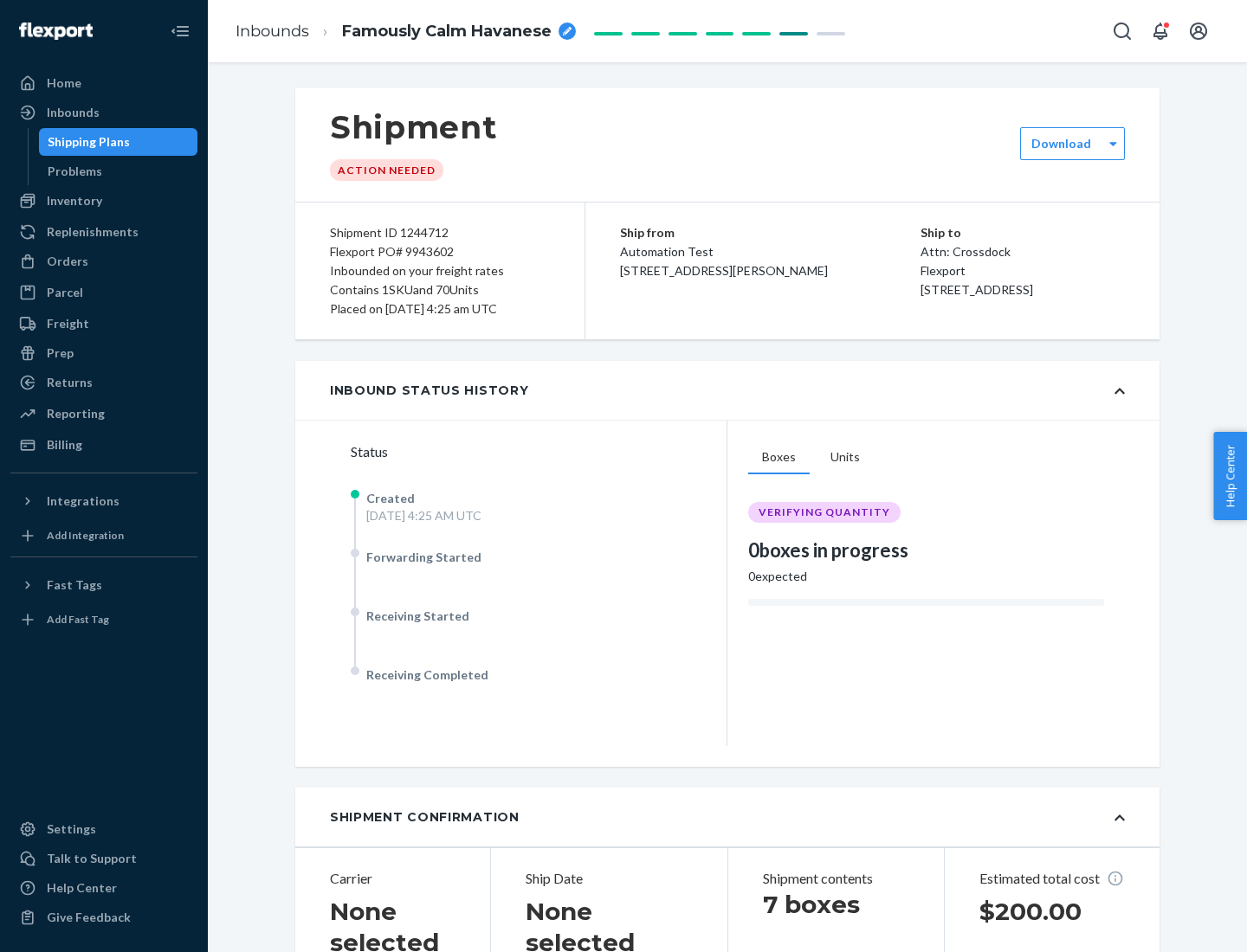
scroll to position [371, 0]
